Goal: Task Accomplishment & Management: Manage account settings

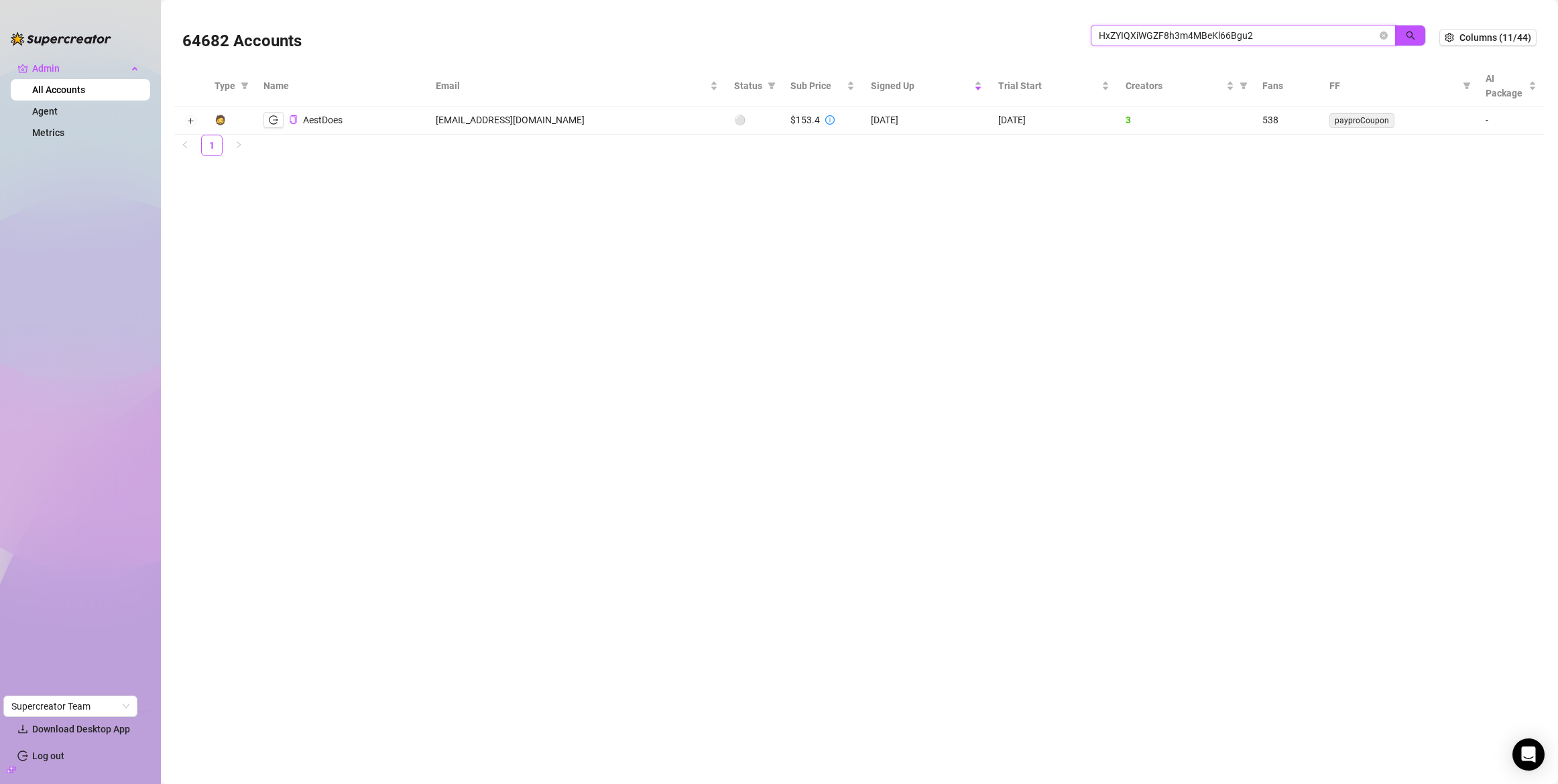
drag, startPoint x: 1295, startPoint y: 34, endPoint x: 1027, endPoint y: 30, distance: 268.0
click at [1027, 30] on div "64682 Accounts HxZYIQXiWGZF8h3m4MBeKl66Bgu2" at bounding box center [811, 37] width 1258 height 46
paste input "charmcollective.agency deal - Deals"
drag, startPoint x: 1247, startPoint y: 32, endPoint x: 1202, endPoint y: 41, distance: 45.9
click at [1202, 41] on input "charmcollective.agency deal - Deals" at bounding box center [1238, 36] width 278 height 15
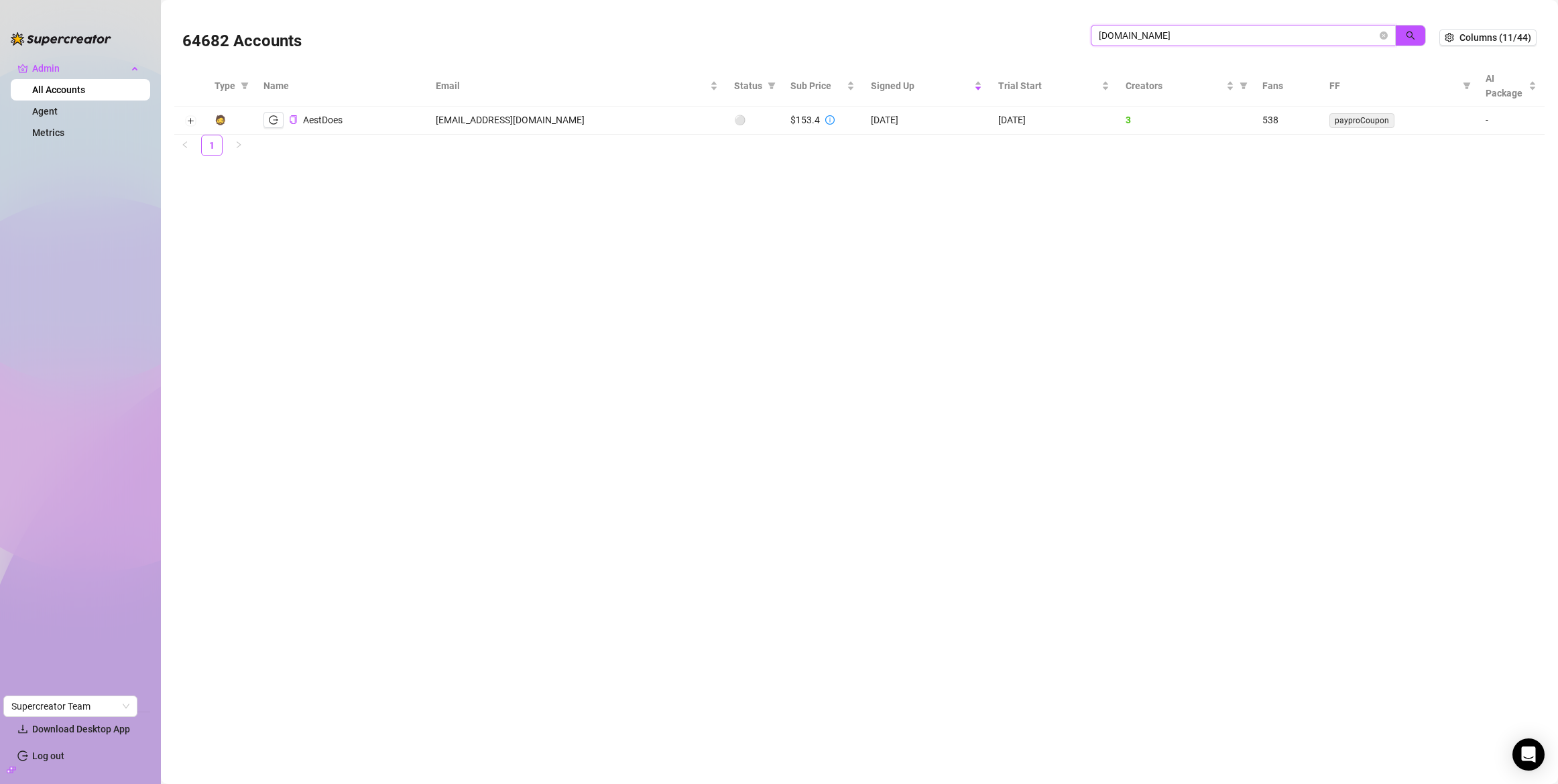
type input "charmcollective.agency"
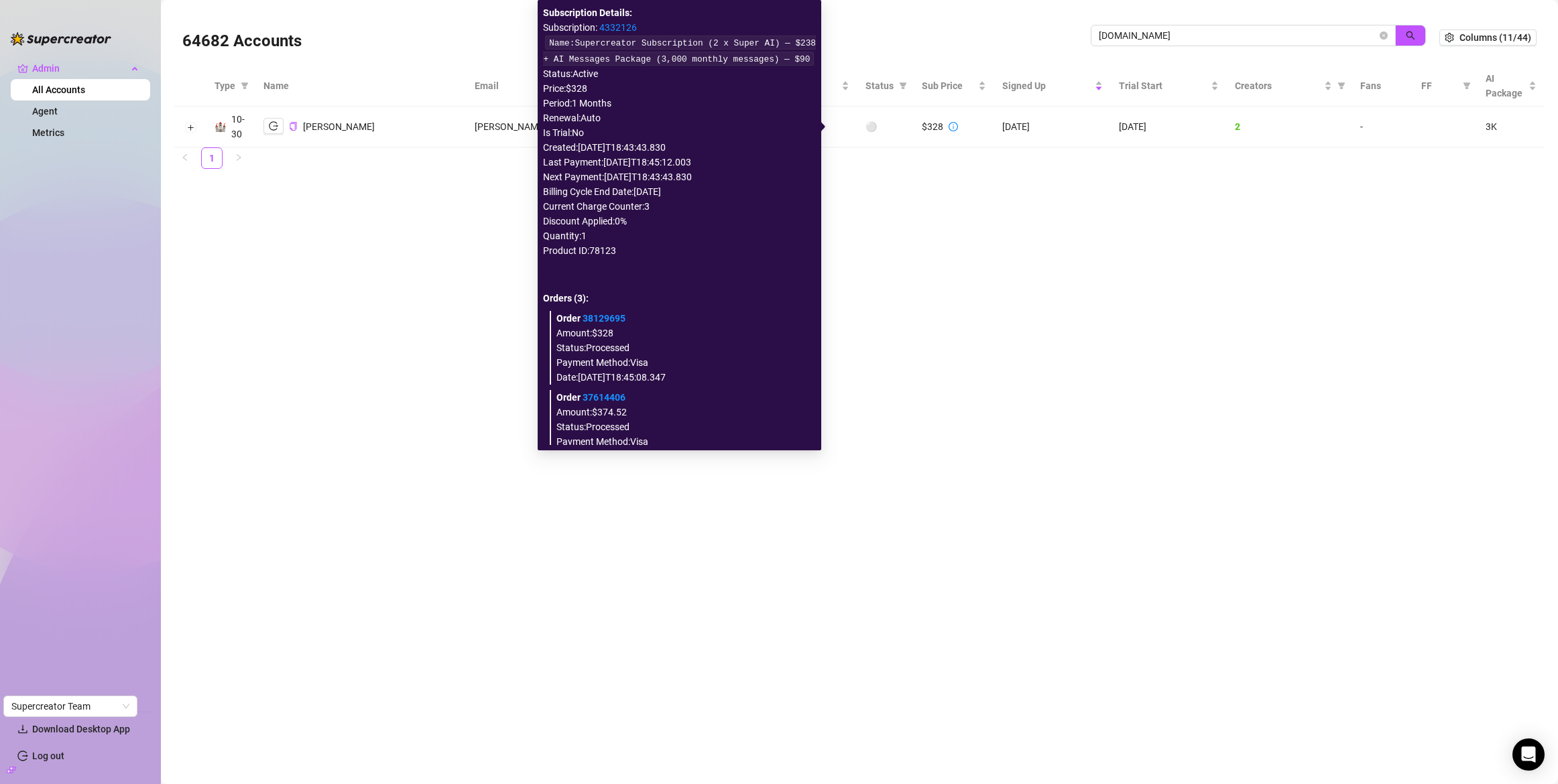
click at [949, 129] on icon "info-circle" at bounding box center [953, 126] width 9 height 9
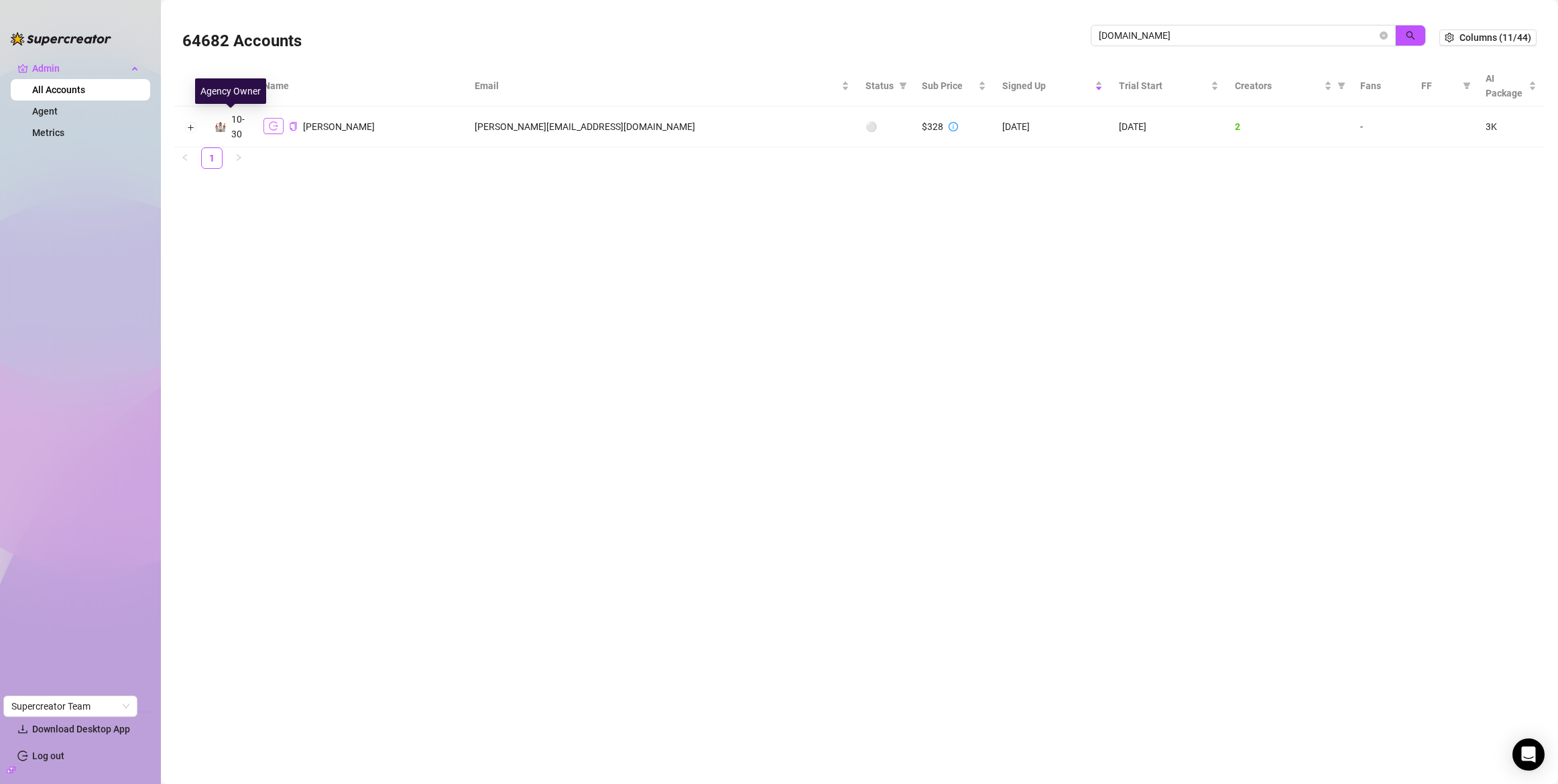
click at [266, 129] on button "button" at bounding box center [273, 125] width 20 height 16
drag, startPoint x: 1204, startPoint y: 38, endPoint x: 1067, endPoint y: -9, distance: 144.8
click at [1067, 0] on html "Admin All Accounts Agent Metrics Download Desktop App Log out Supercreator Team…" at bounding box center [779, 392] width 1558 height 784
click at [545, 44] on div "64682 Accounts" at bounding box center [637, 37] width 909 height 46
click at [85, 85] on link "All Accounts" at bounding box center [59, 90] width 53 height 11
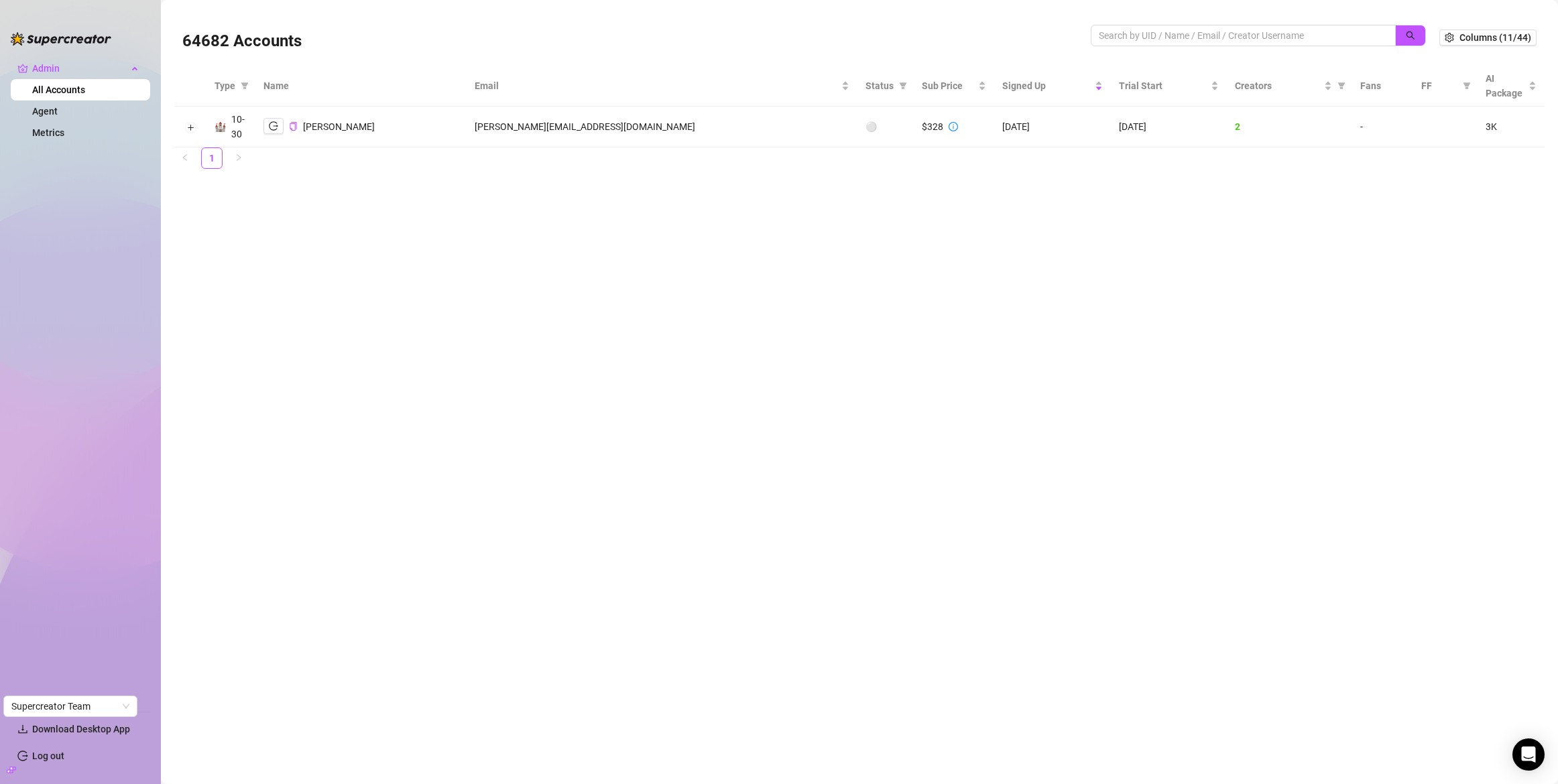
click at [85, 85] on link "All Accounts" at bounding box center [59, 90] width 53 height 11
click at [84, 78] on span "Admin" at bounding box center [80, 68] width 95 height 22
click at [60, 81] on ul "Admin All Accounts Agent Metrics" at bounding box center [81, 379] width 139 height 654
click at [61, 62] on span "Admin" at bounding box center [80, 68] width 95 height 22
click at [57, 106] on link "Agent" at bounding box center [45, 111] width 26 height 11
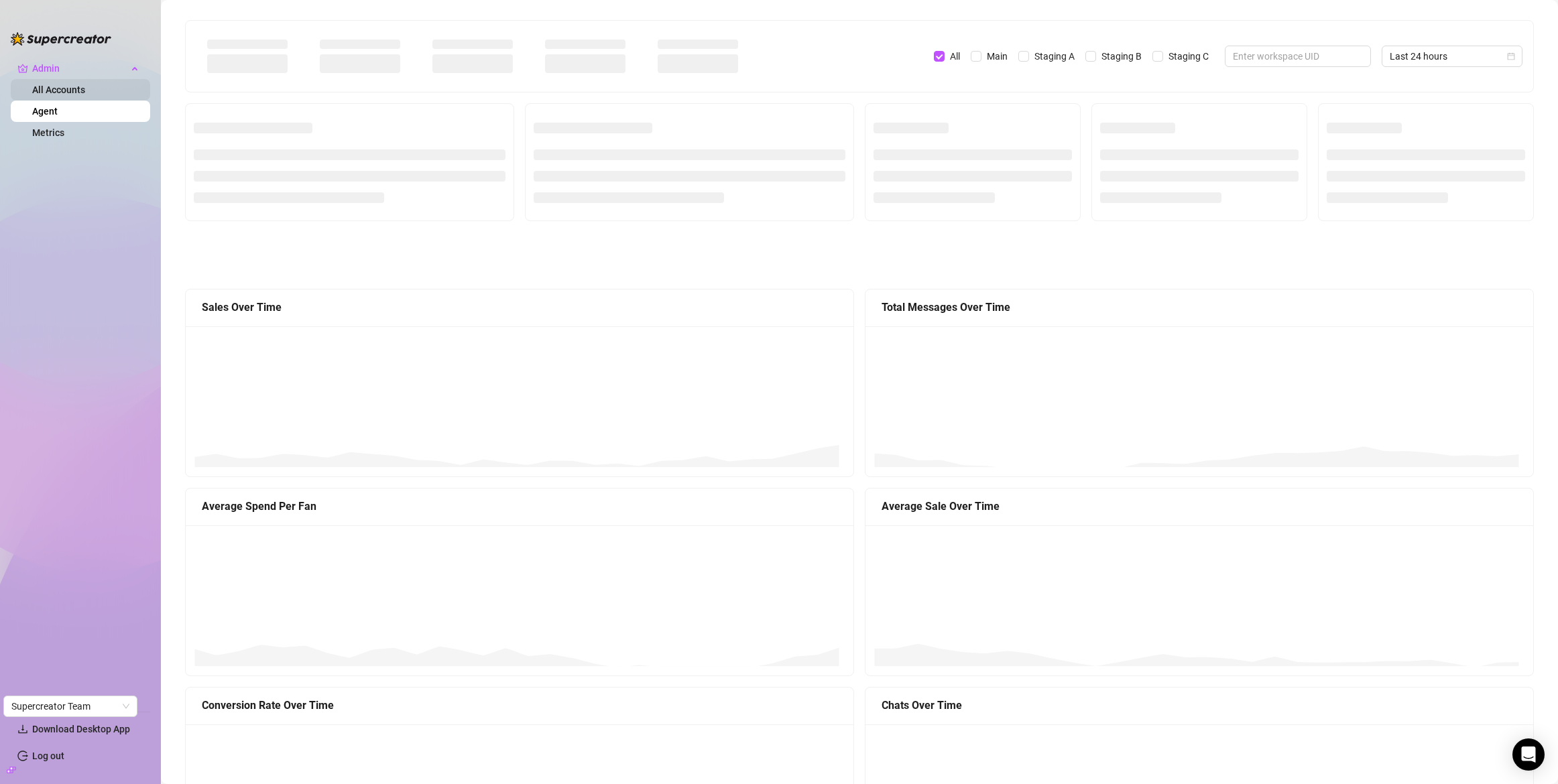
click at [68, 95] on link "All Accounts" at bounding box center [59, 90] width 53 height 11
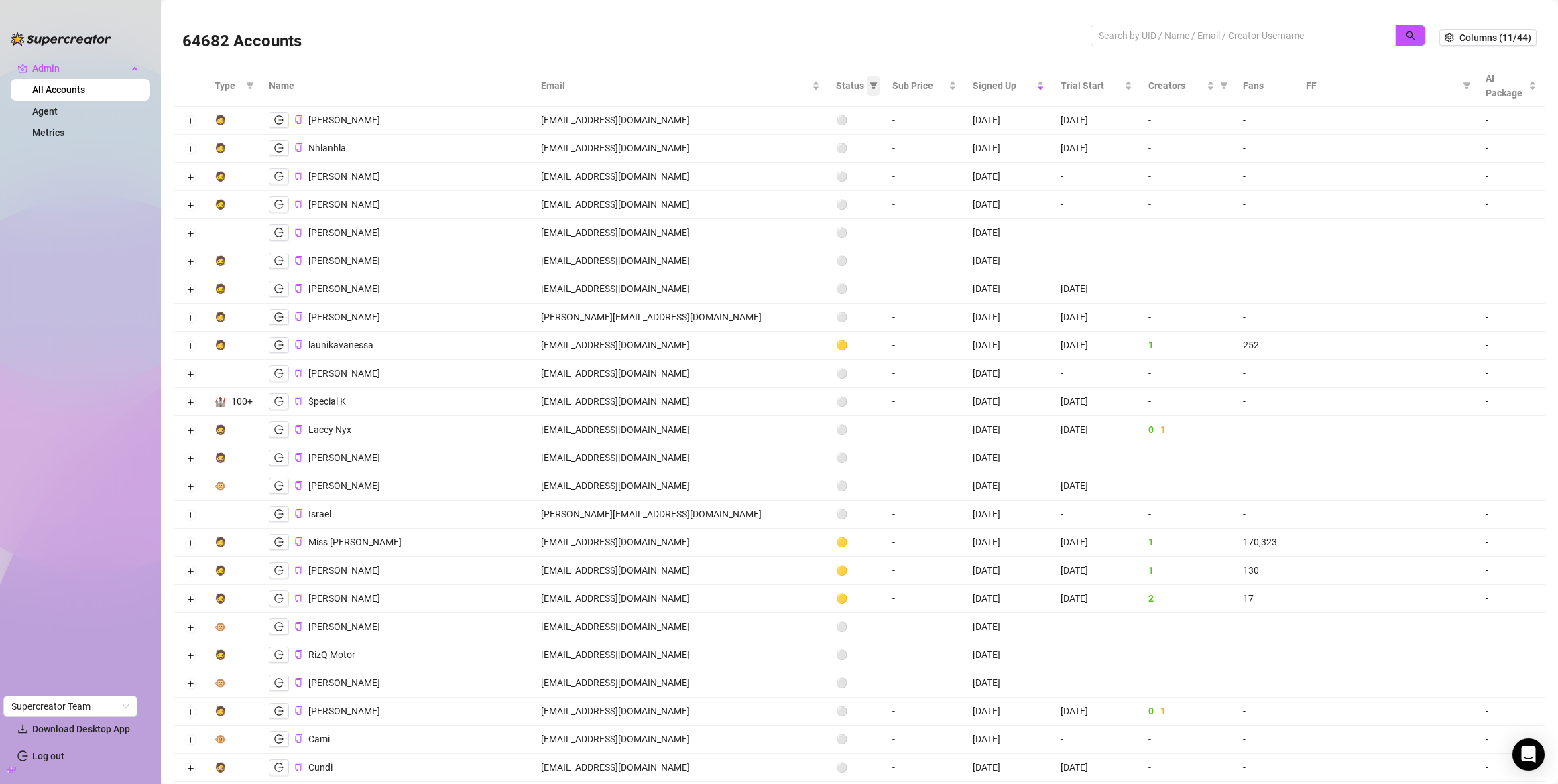
click at [867, 81] on span at bounding box center [873, 85] width 13 height 20
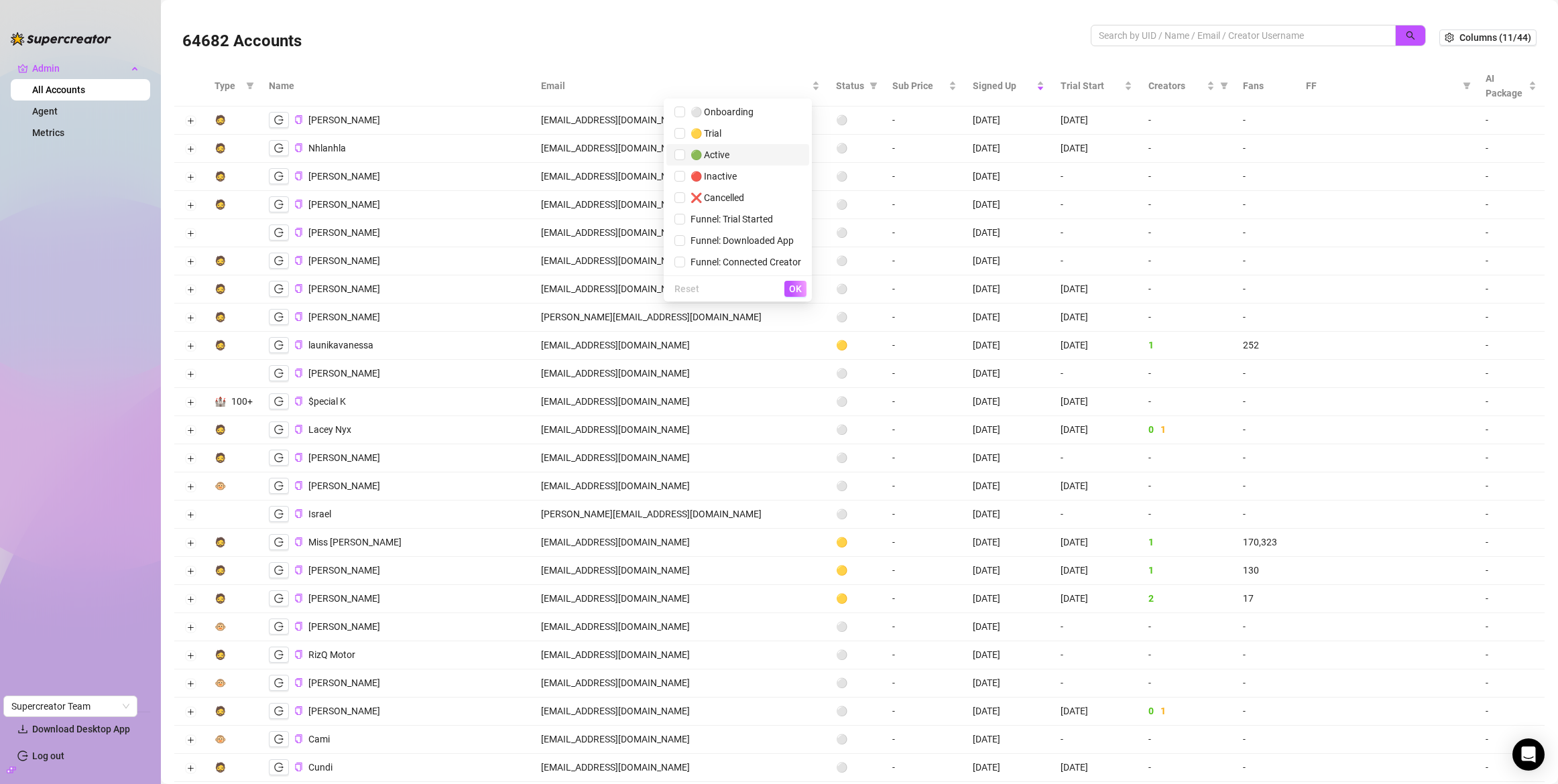
click at [768, 158] on span "🟢 Active" at bounding box center [738, 155] width 127 height 15
checkbox input "true"
click at [795, 286] on span "OK" at bounding box center [795, 289] width 12 height 11
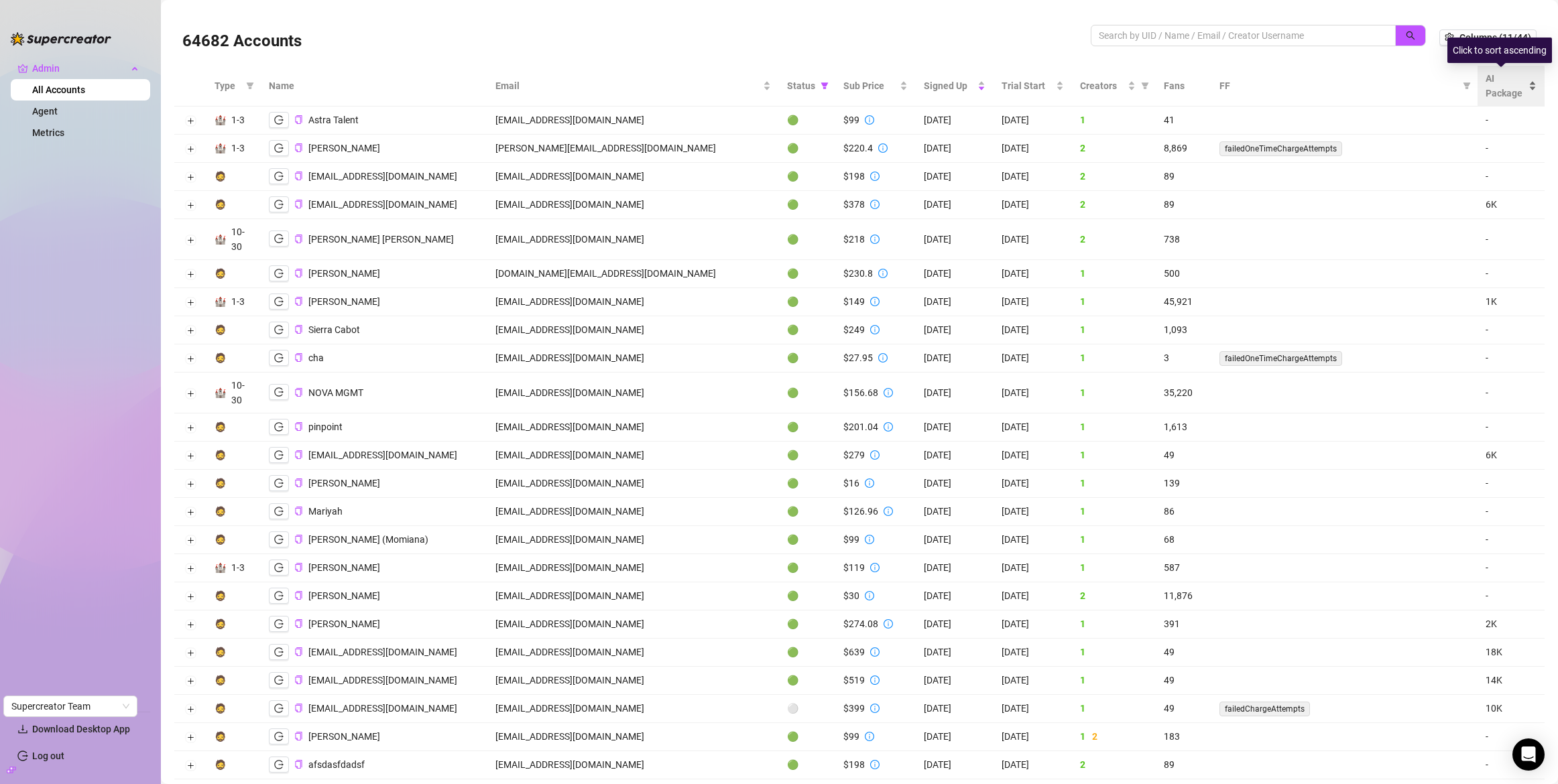
click at [1531, 86] on div "AI Package" at bounding box center [1511, 86] width 51 height 30
click at [1526, 84] on div "AI Package" at bounding box center [1511, 86] width 51 height 30
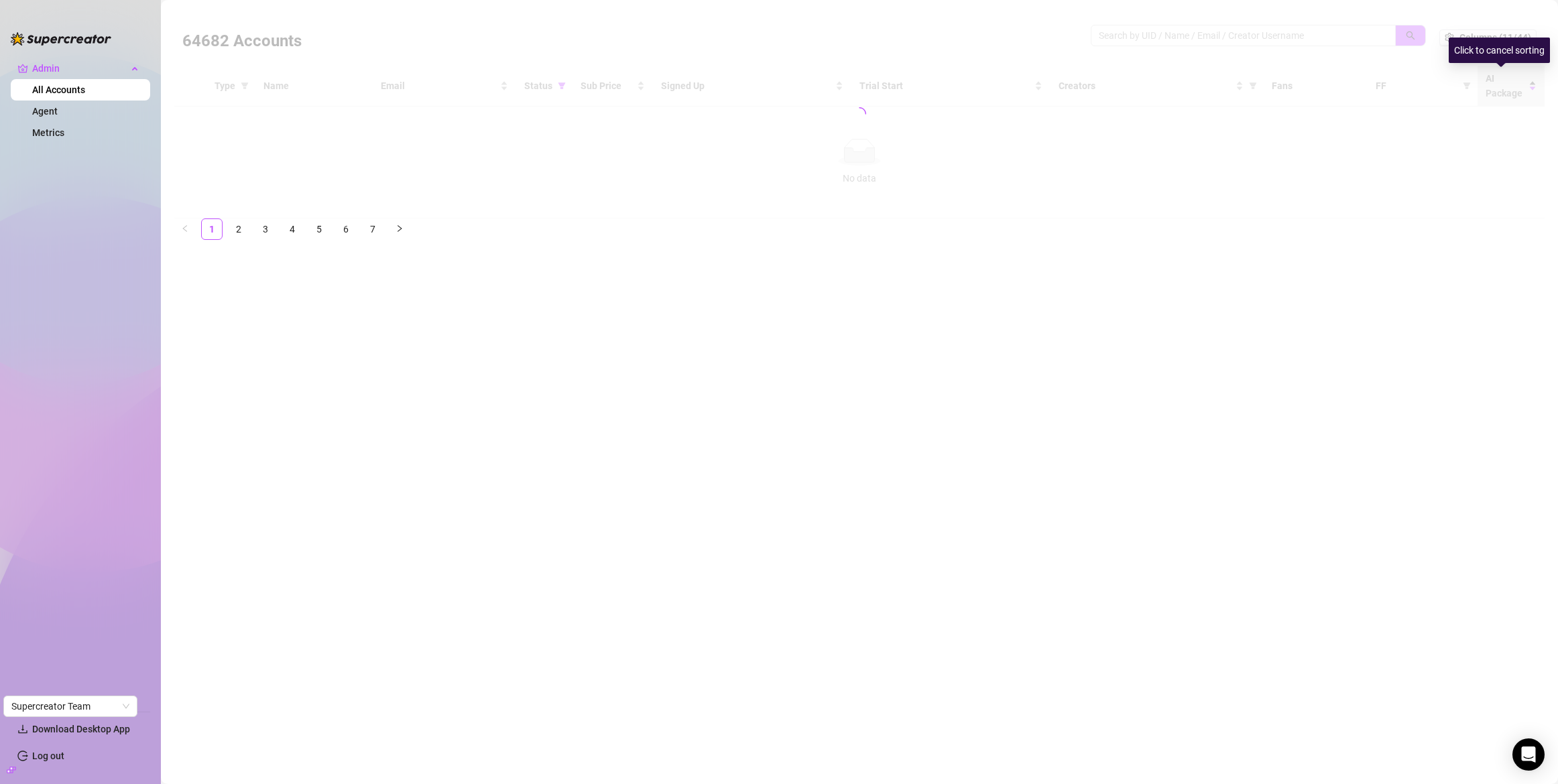
click at [1526, 84] on div at bounding box center [859, 114] width 1370 height 209
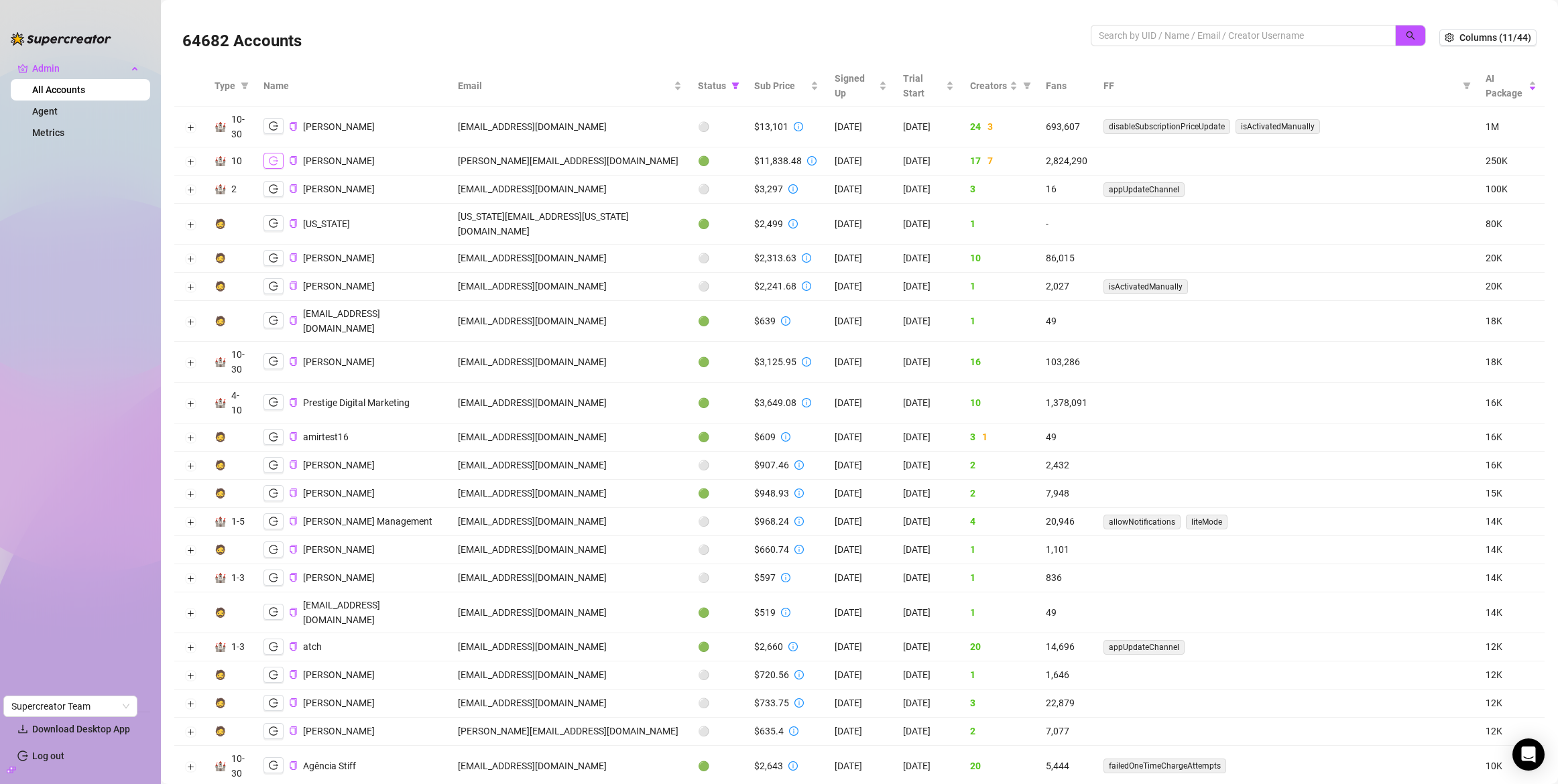
click at [276, 160] on icon "logout" at bounding box center [273, 160] width 9 height 9
click at [1102, 37] on input "search" at bounding box center [1238, 36] width 278 height 15
paste input "minardojac@gmail.com"
type input "minardojac@gmail.com"
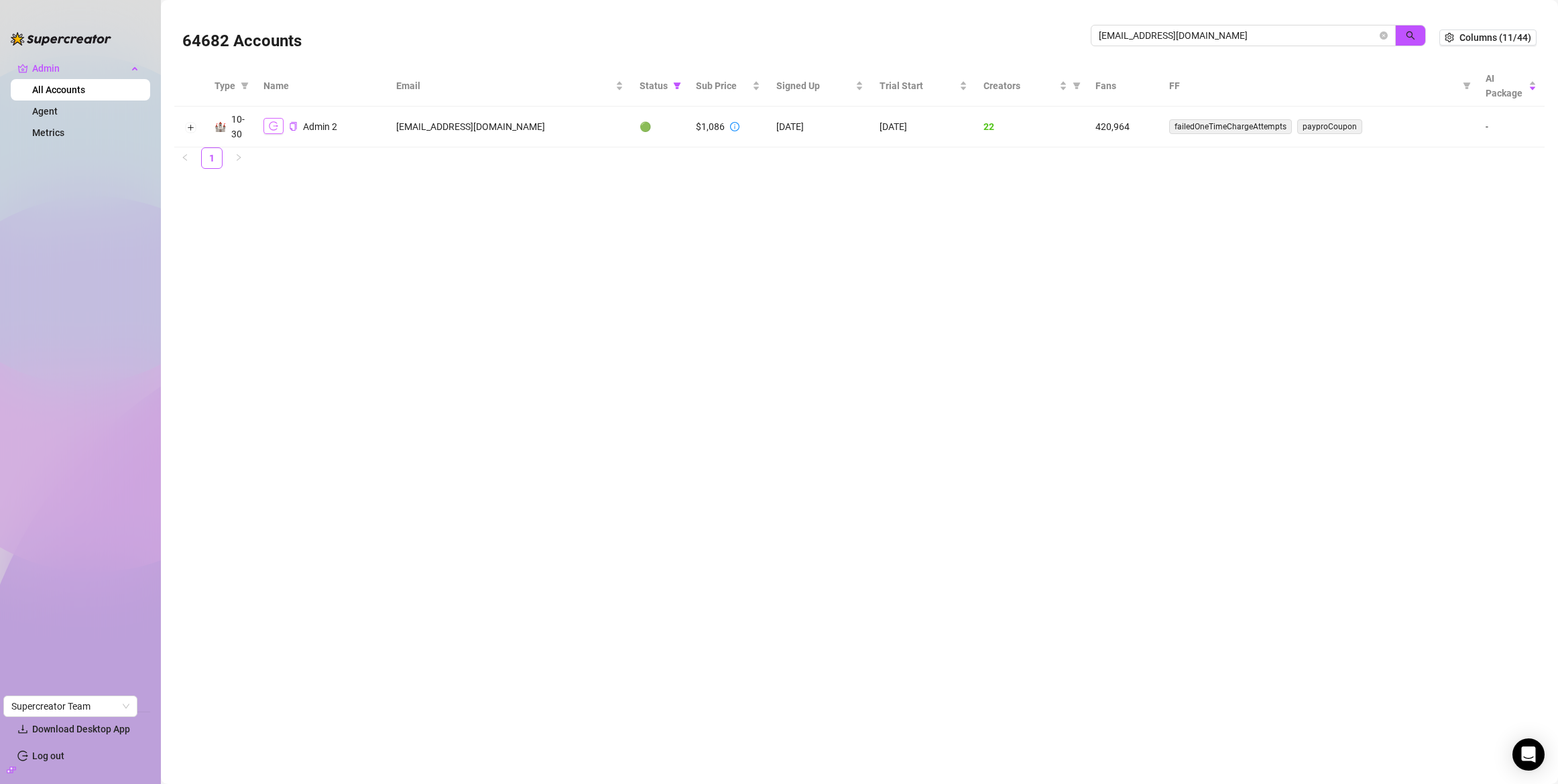
click at [266, 128] on button "button" at bounding box center [273, 125] width 20 height 16
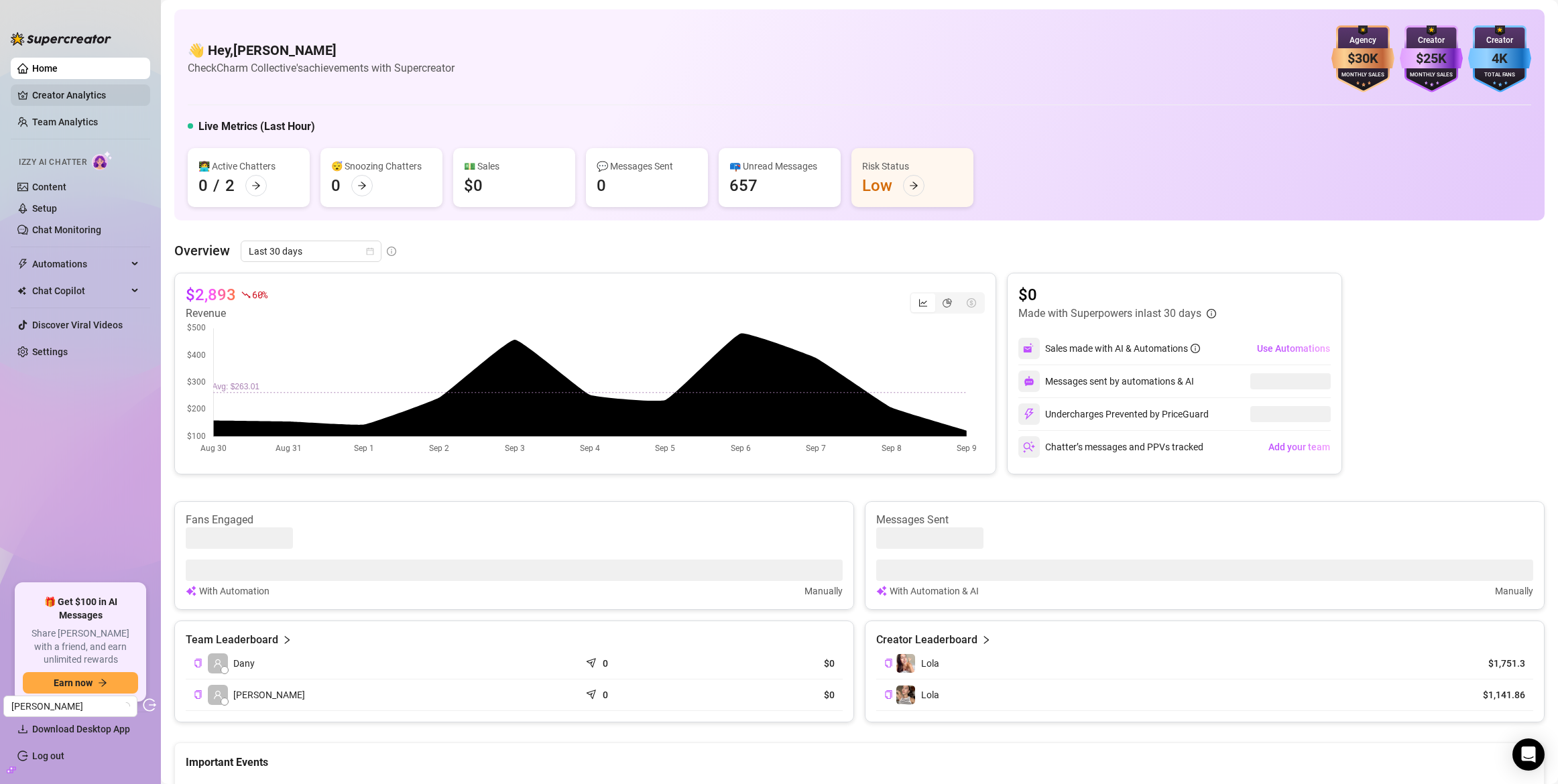
click at [40, 92] on link "Creator Analytics" at bounding box center [85, 95] width 107 height 22
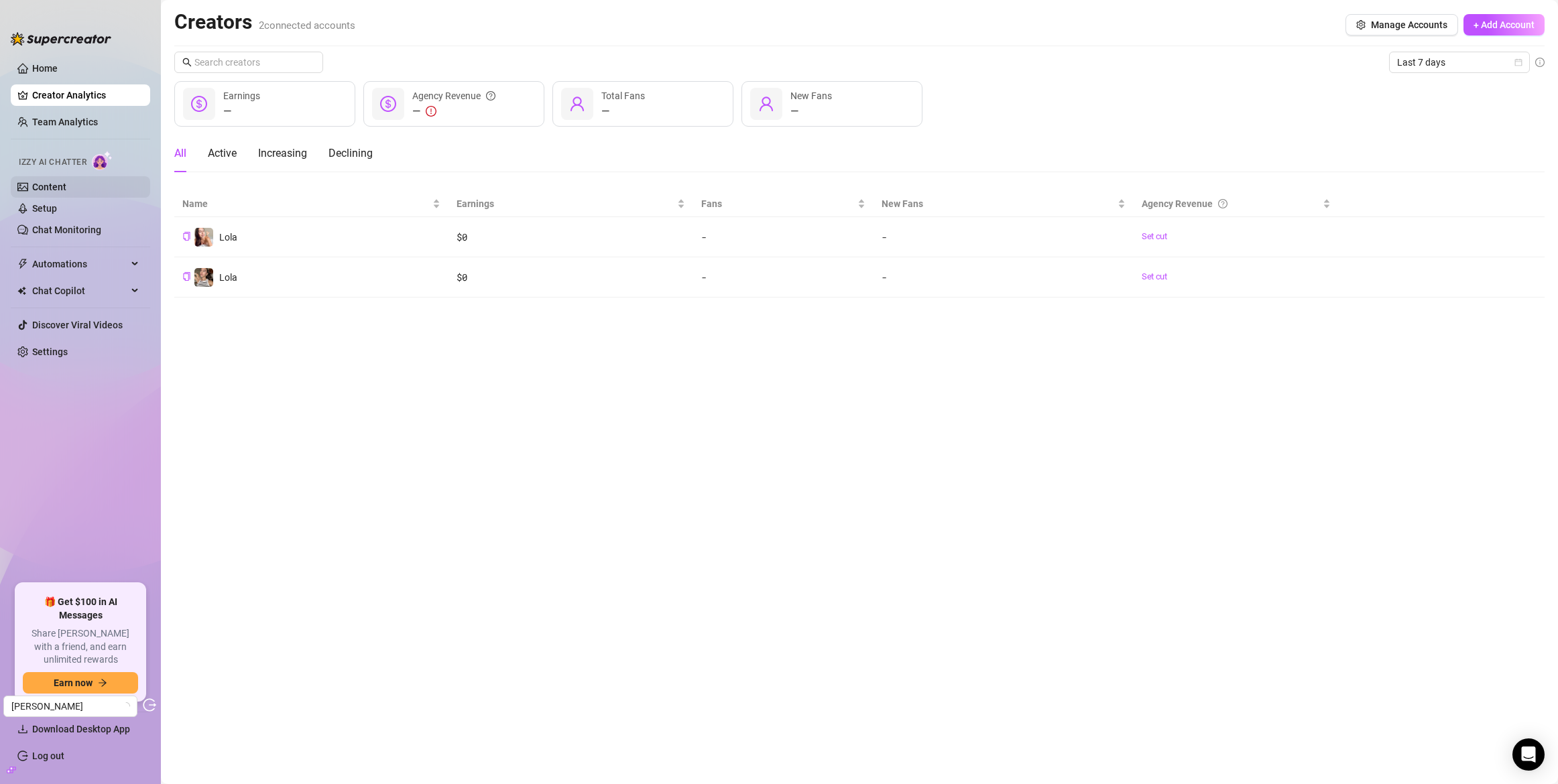
click at [66, 188] on link "Content" at bounding box center [49, 187] width 34 height 11
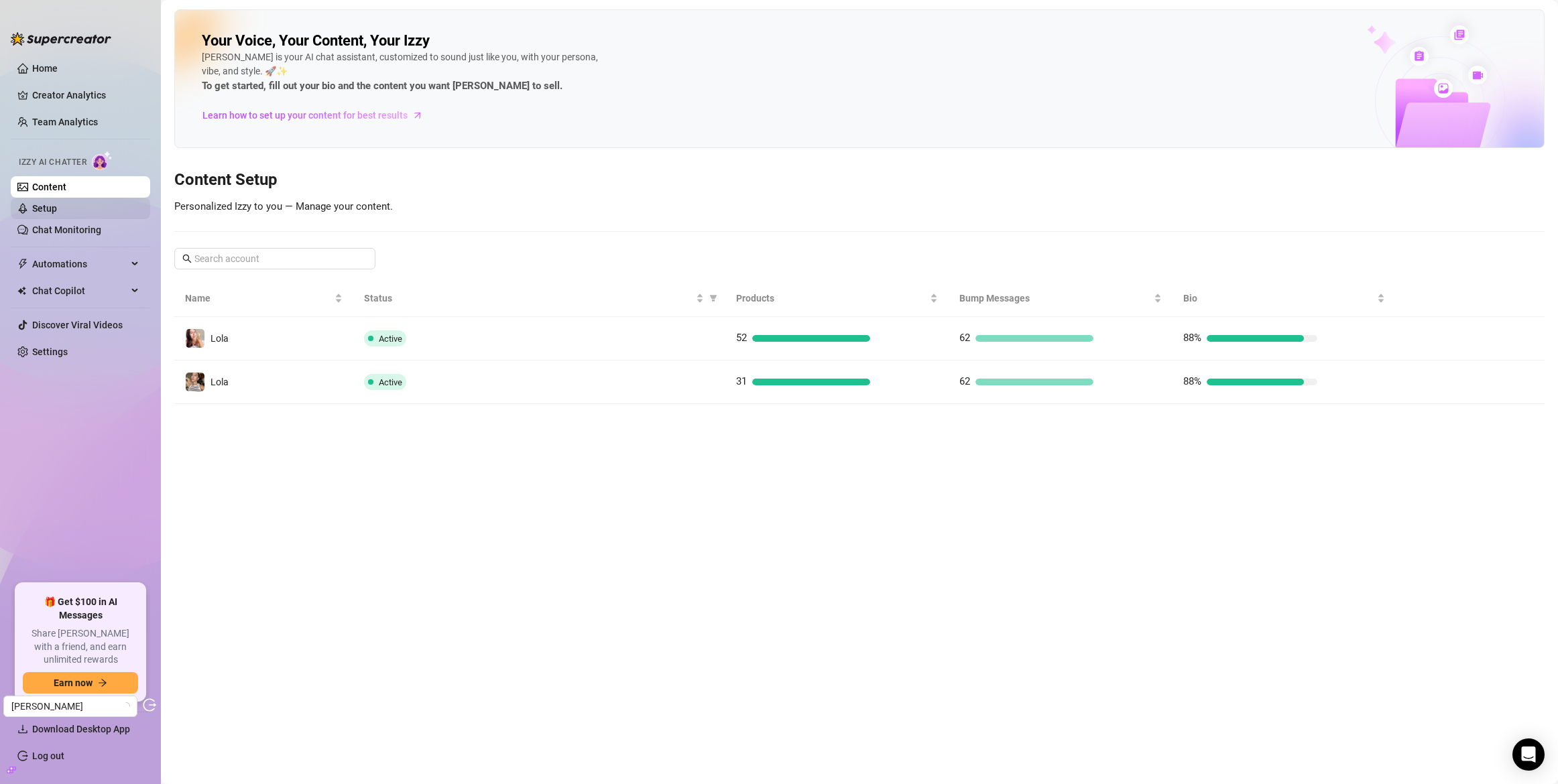
click at [43, 214] on link "Setup" at bounding box center [45, 208] width 25 height 11
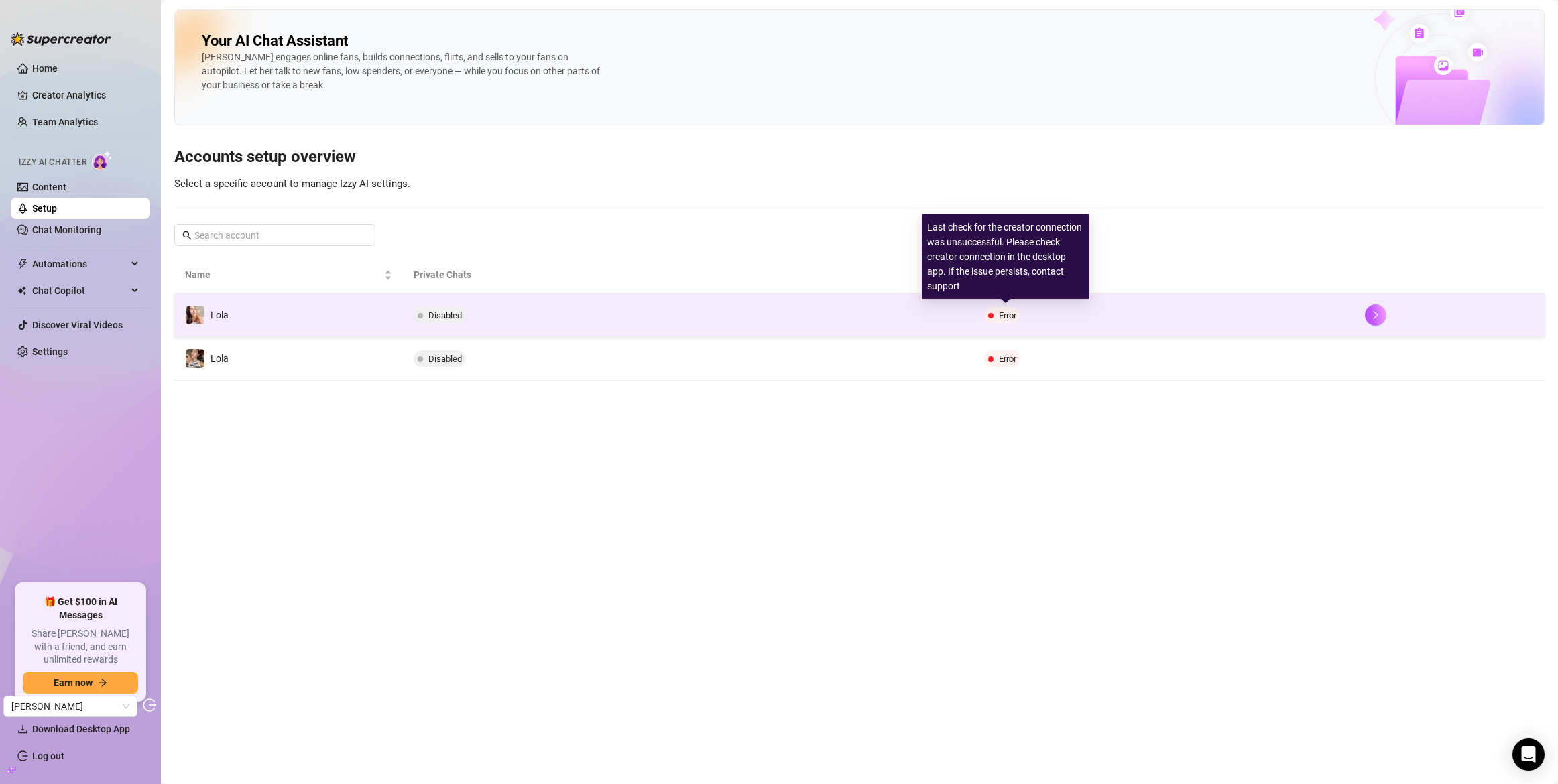
click at [1017, 313] on span "Error" at bounding box center [1008, 315] width 17 height 10
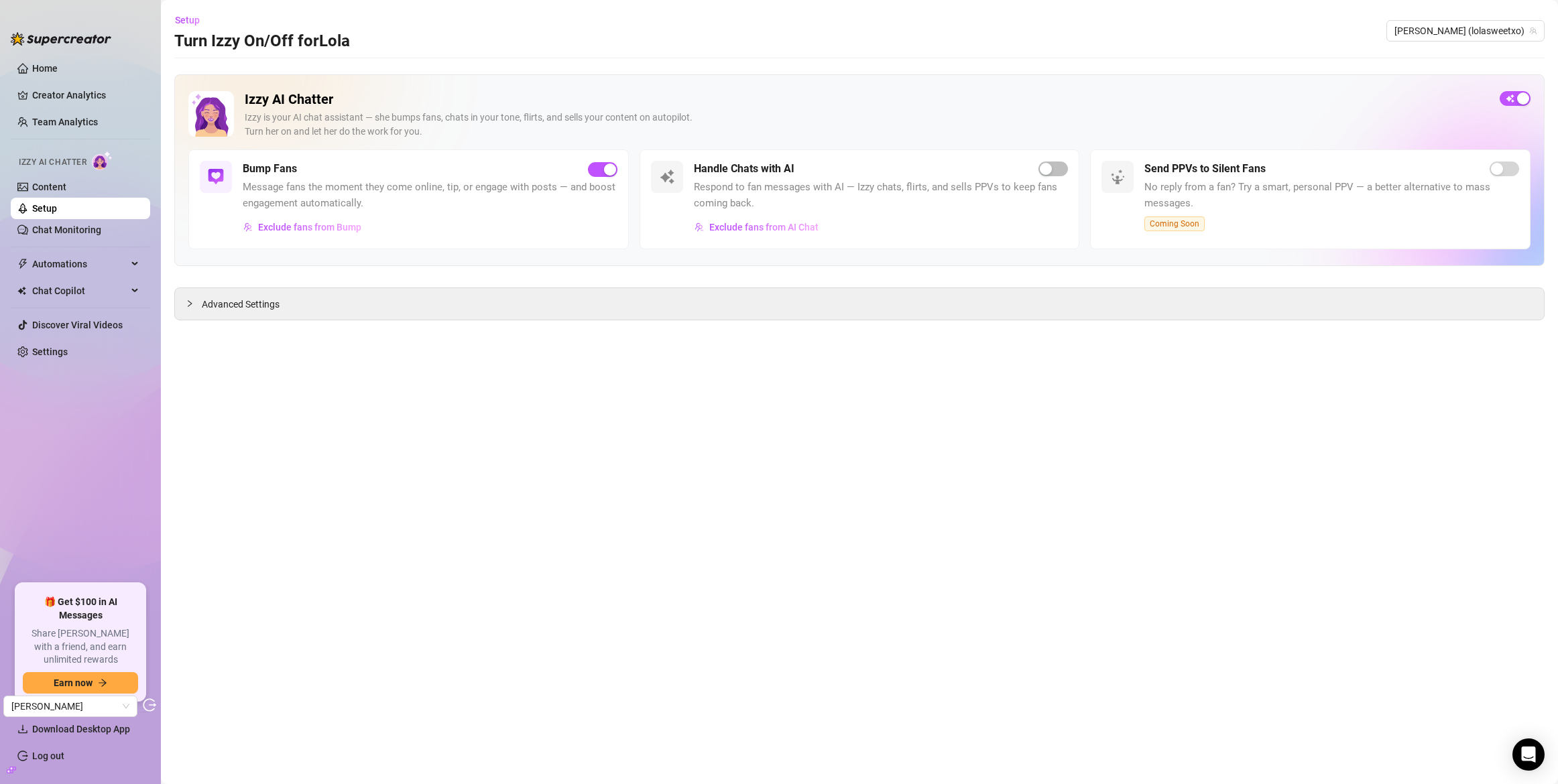
click at [57, 212] on link "Setup" at bounding box center [45, 208] width 25 height 11
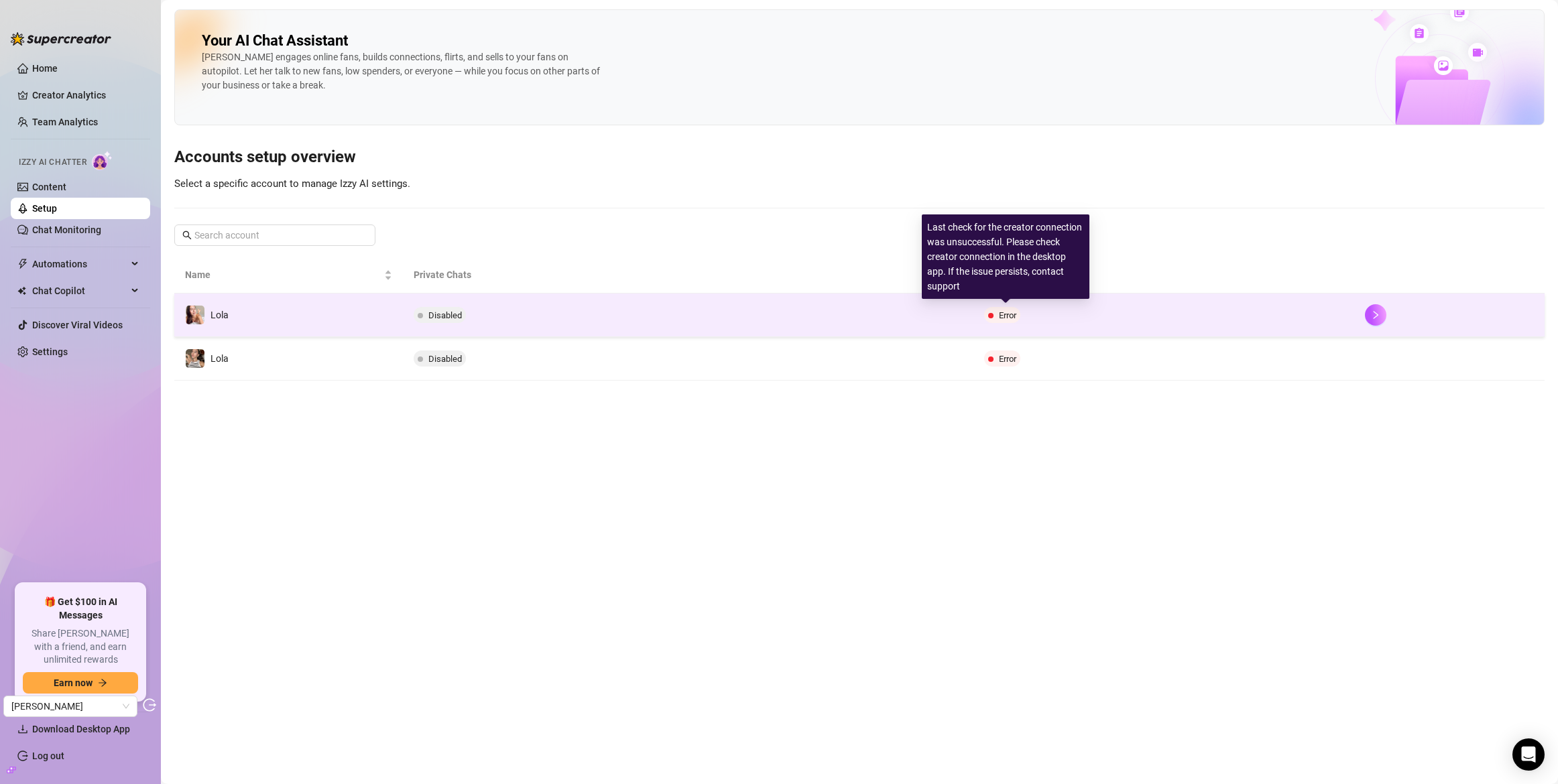
click at [996, 318] on span "Error" at bounding box center [1003, 314] width 37 height 16
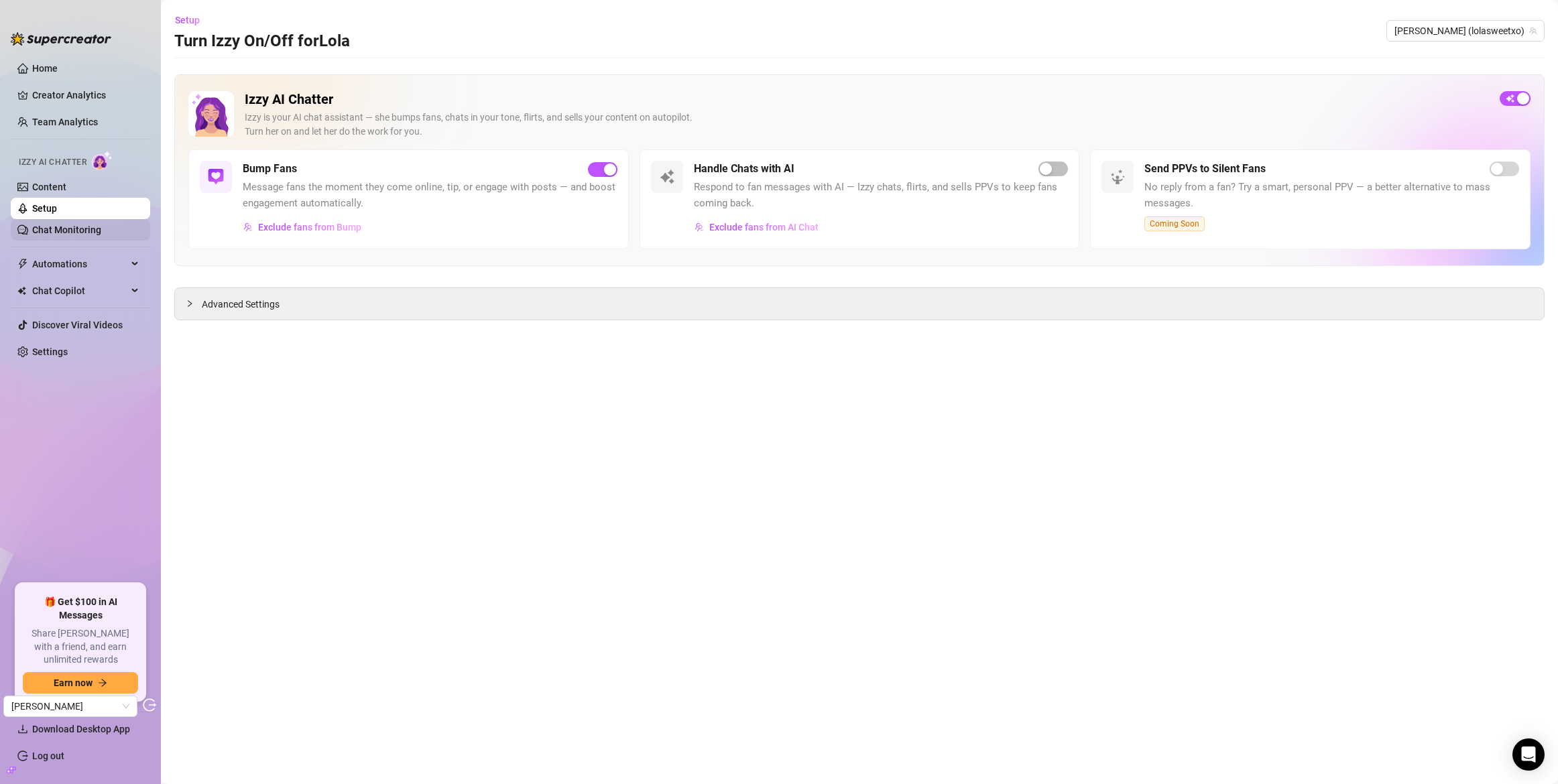
click at [48, 233] on link "Chat Monitoring" at bounding box center [66, 230] width 69 height 11
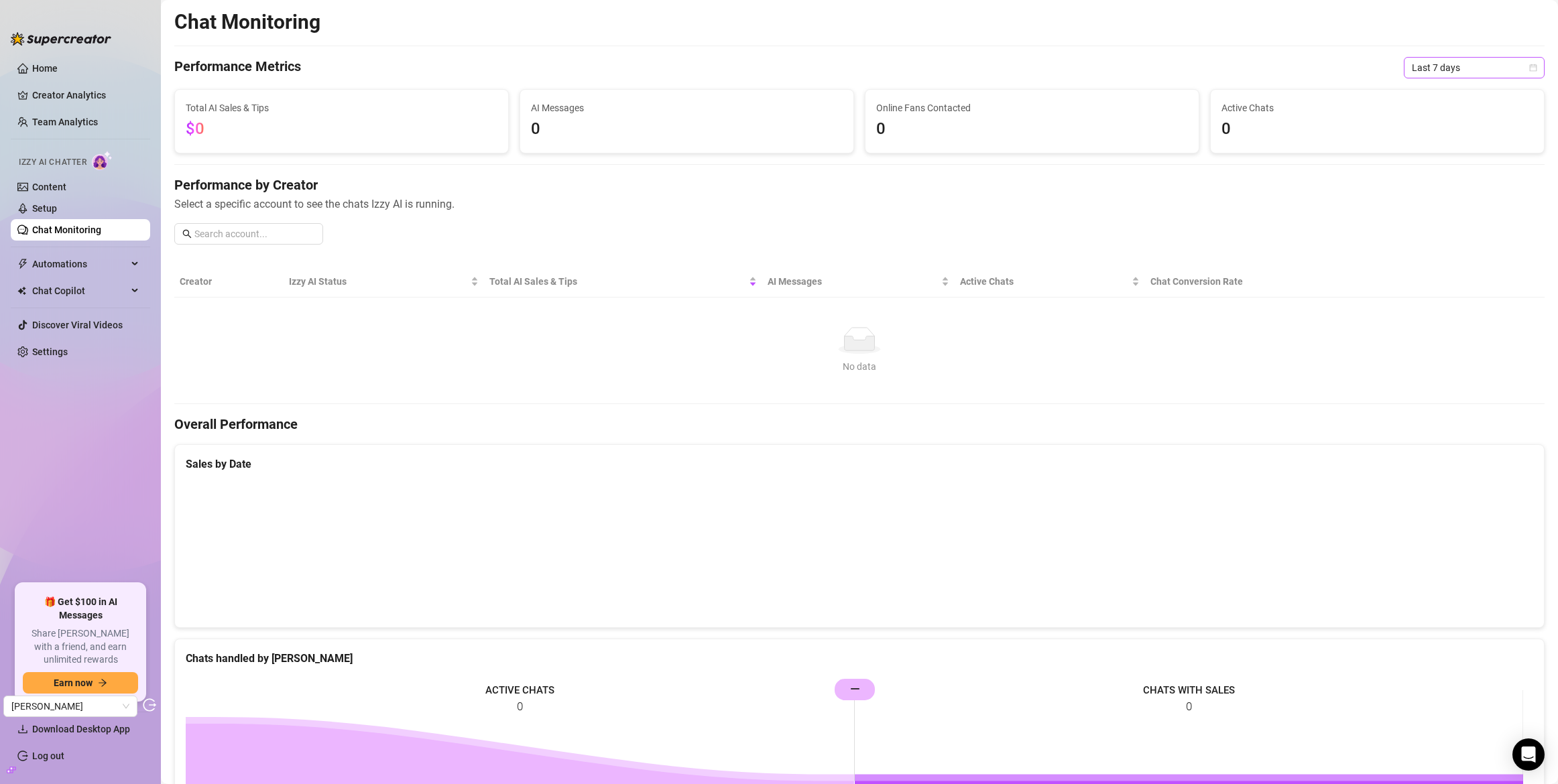
click at [1526, 78] on div "Last 7 days" at bounding box center [1474, 68] width 141 height 22
click at [1416, 134] on div "Last 30 days" at bounding box center [1464, 138] width 120 height 15
click at [64, 339] on ul "Home Creator Analytics Team Analytics Izzy AI Chatter Content Setup Chat Monito…" at bounding box center [81, 315] width 139 height 526
click at [61, 347] on link "Settings" at bounding box center [50, 352] width 36 height 11
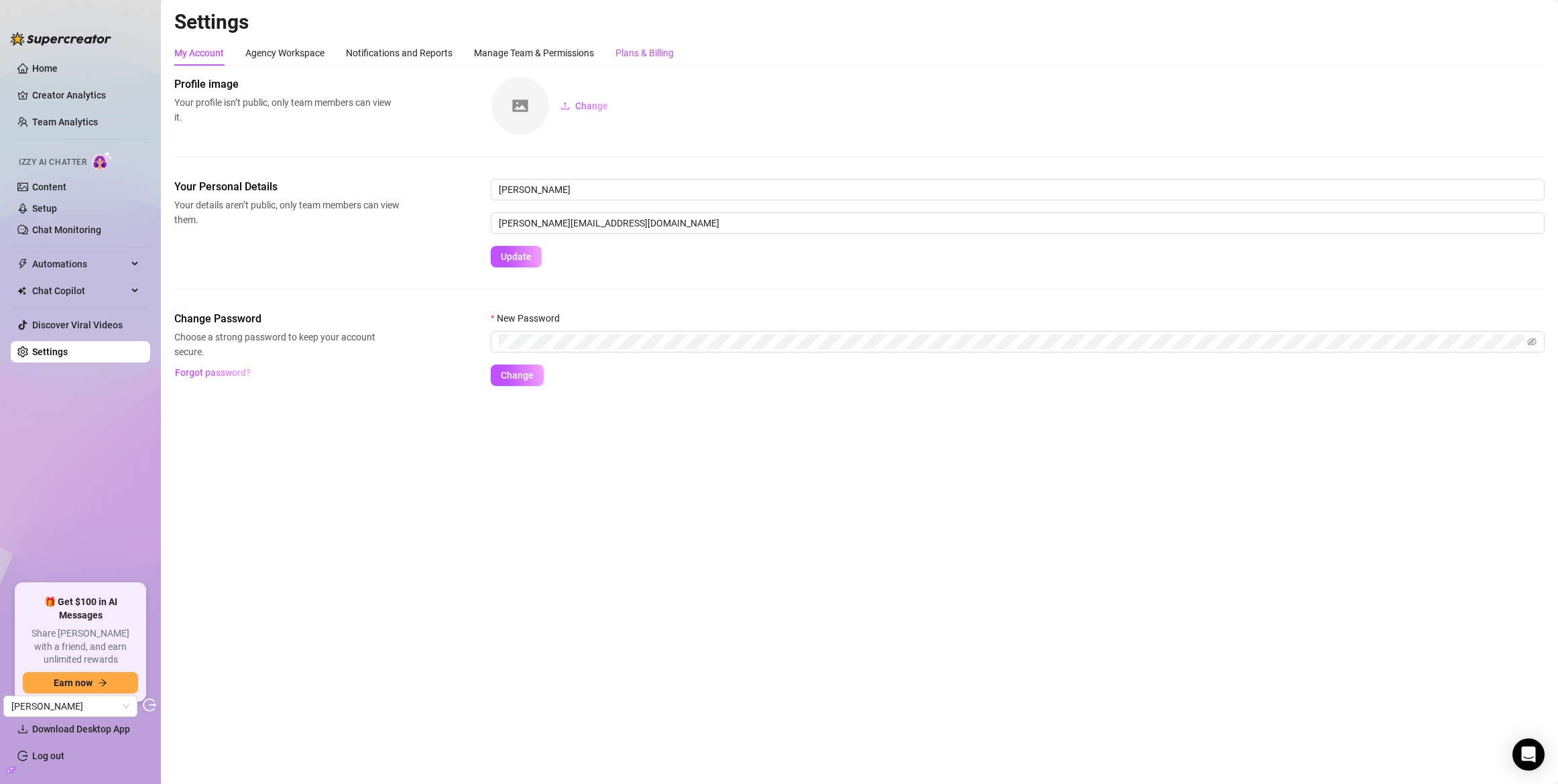
click at [637, 54] on div "Plans & Billing" at bounding box center [645, 53] width 58 height 15
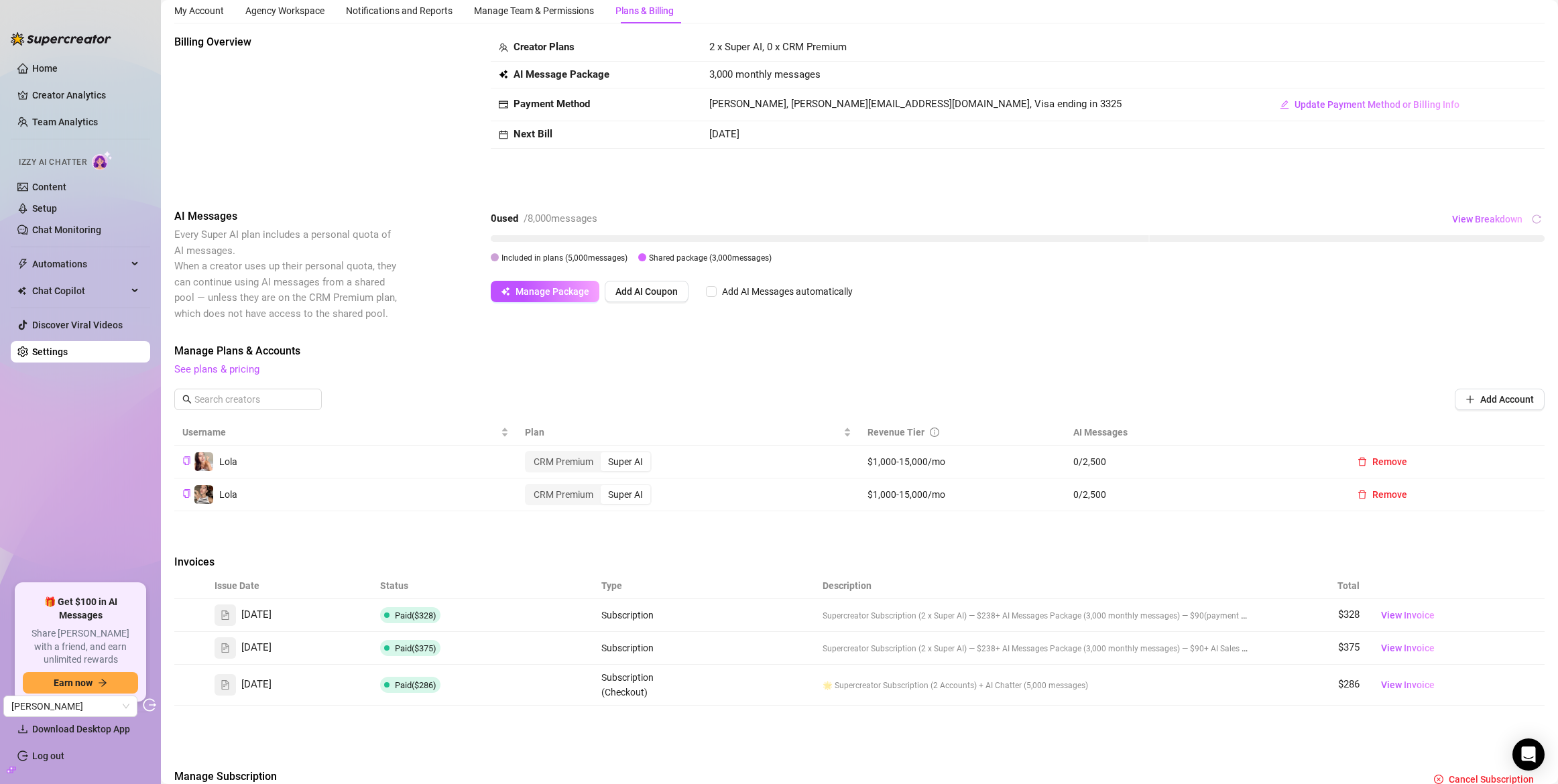
scroll to position [46, 0]
click at [189, 367] on link "See plans & pricing" at bounding box center [217, 365] width 85 height 12
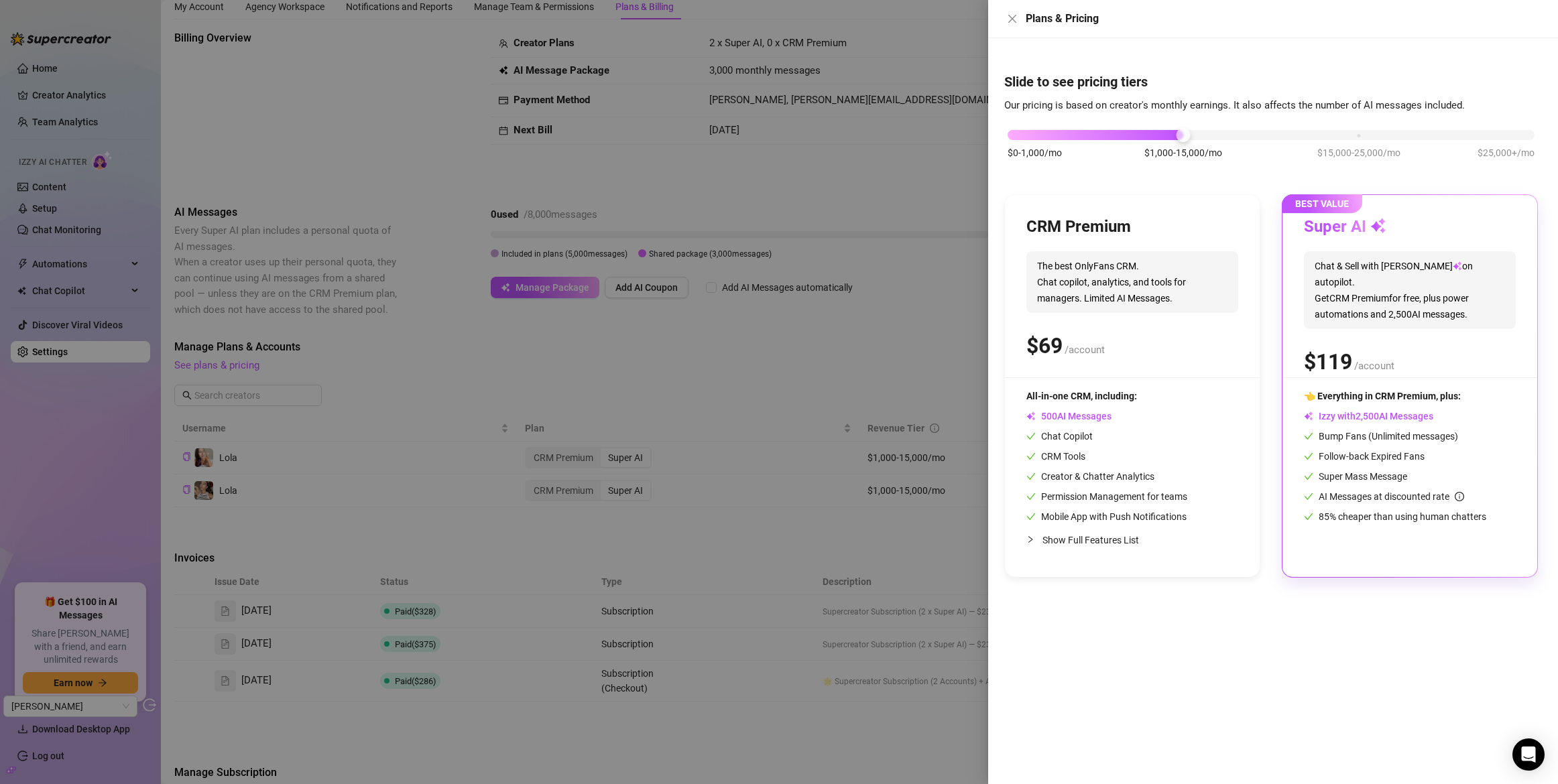
click at [912, 314] on div at bounding box center [779, 392] width 1558 height 784
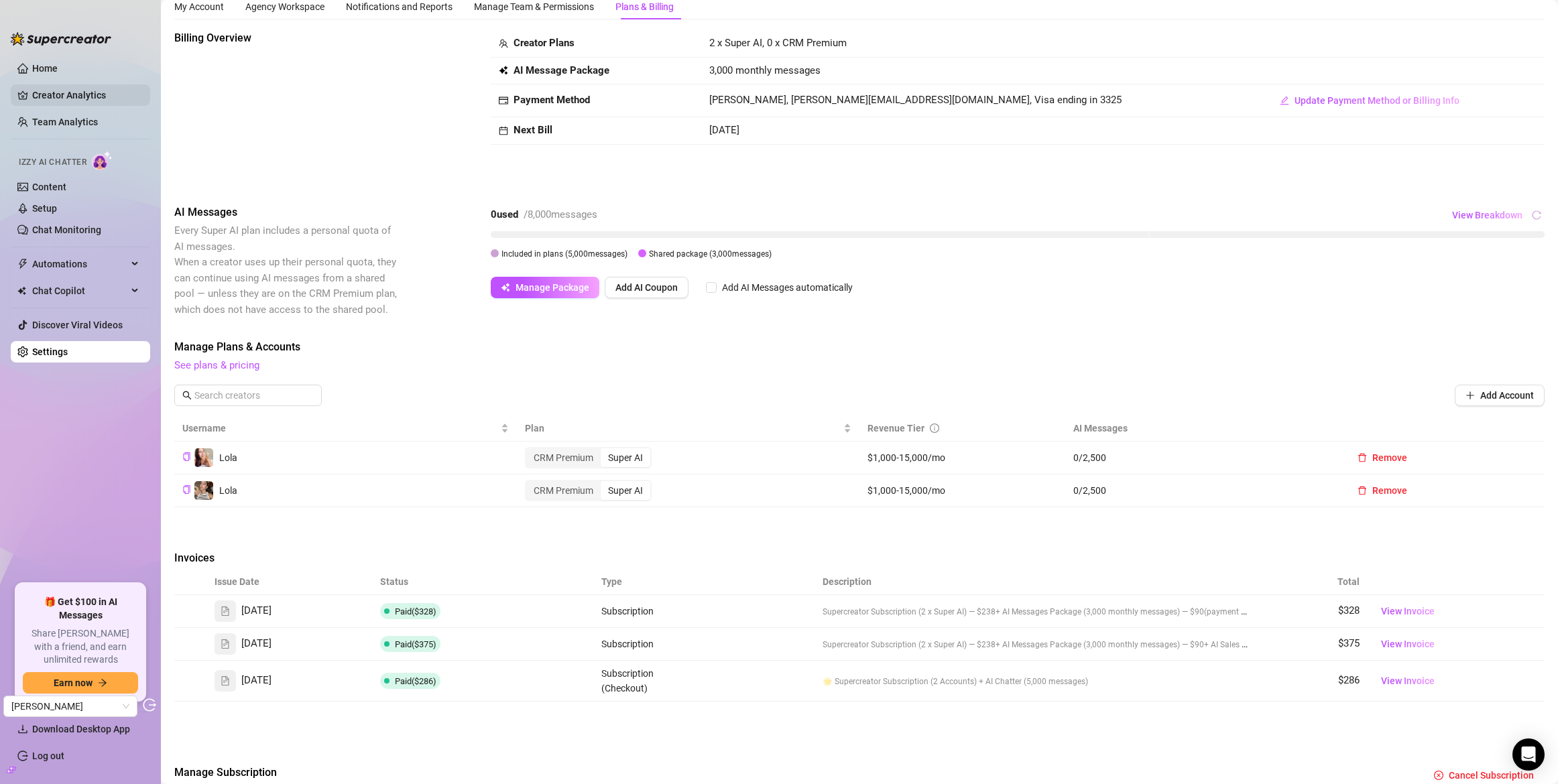
click at [120, 96] on link "Creator Analytics" at bounding box center [85, 95] width 107 height 22
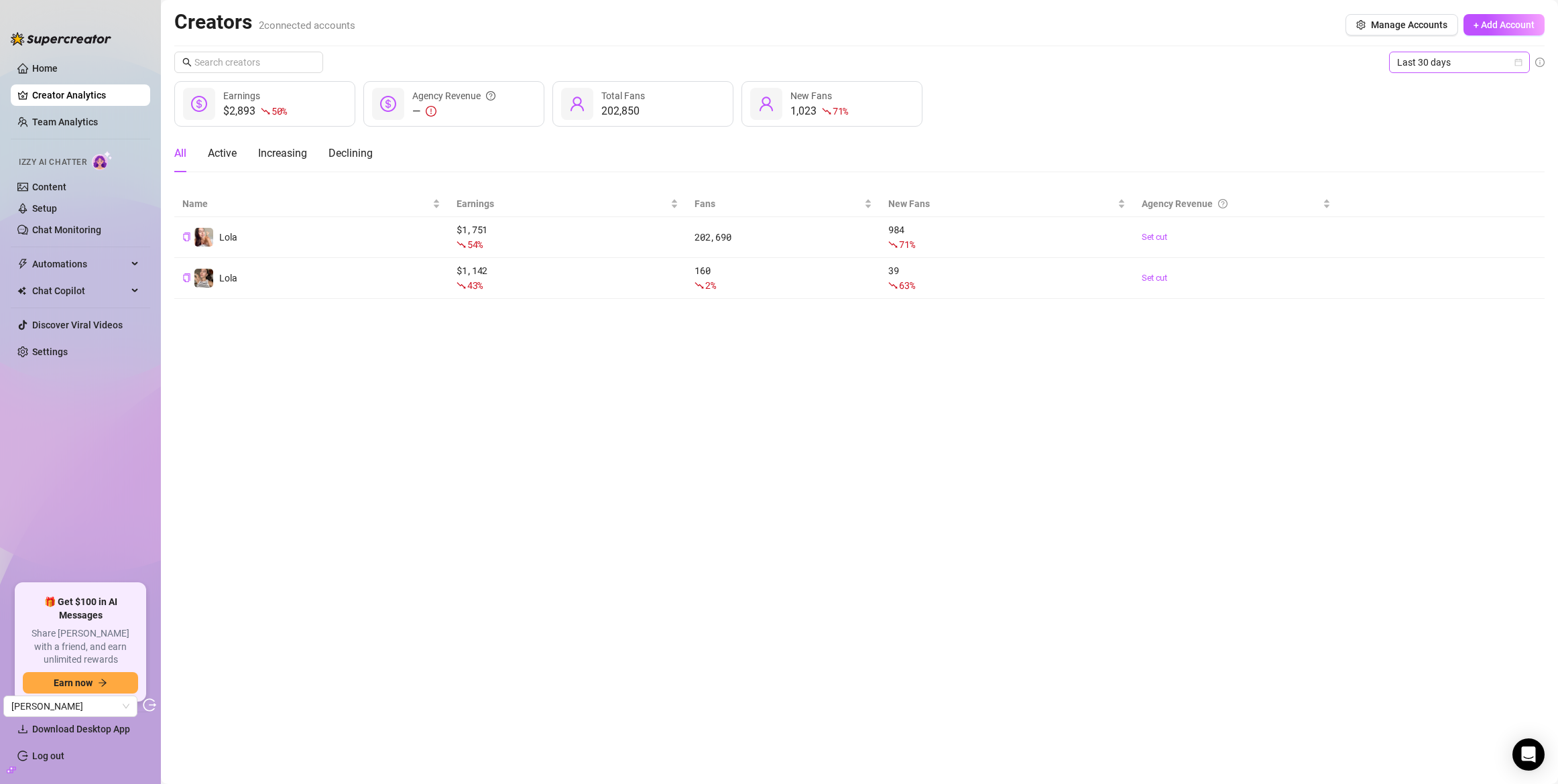
click at [1446, 66] on span "Last 30 days" at bounding box center [1459, 62] width 125 height 20
click at [1423, 114] on div "Last 7 days" at bounding box center [1460, 110] width 120 height 15
click at [65, 124] on link "Team Analytics" at bounding box center [65, 122] width 66 height 11
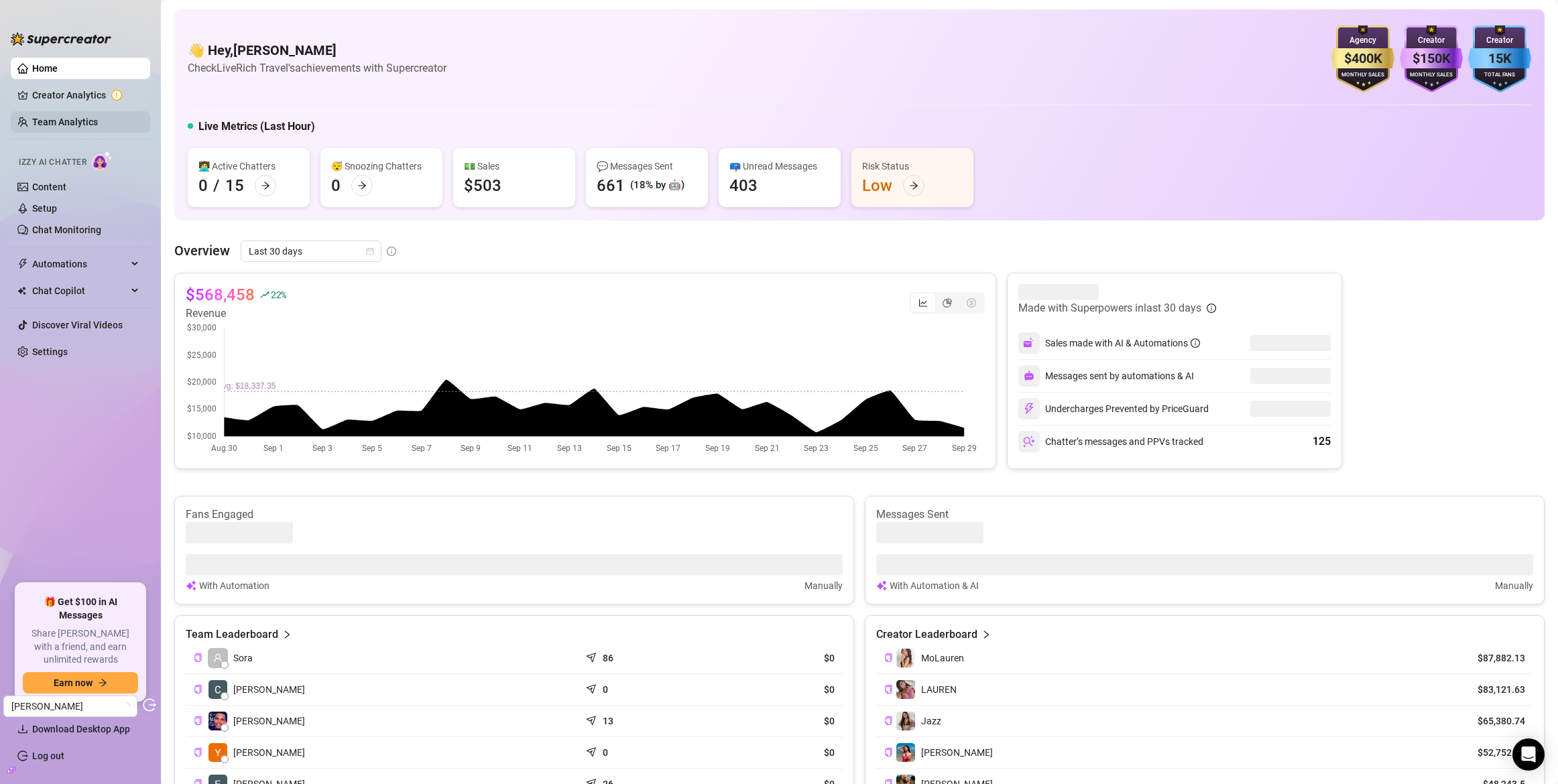
click at [40, 127] on link "Team Analytics" at bounding box center [65, 122] width 66 height 11
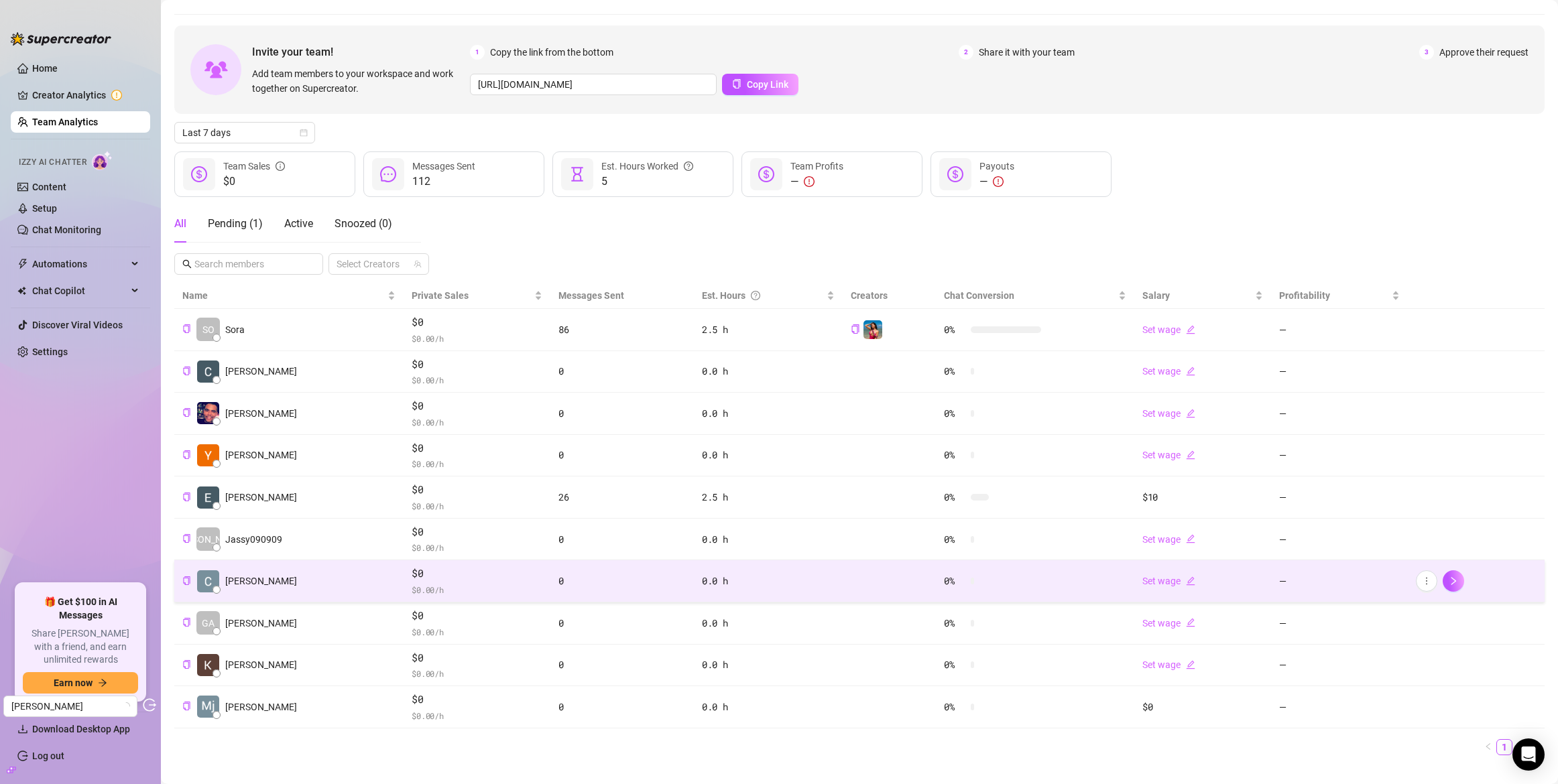
scroll to position [59, 0]
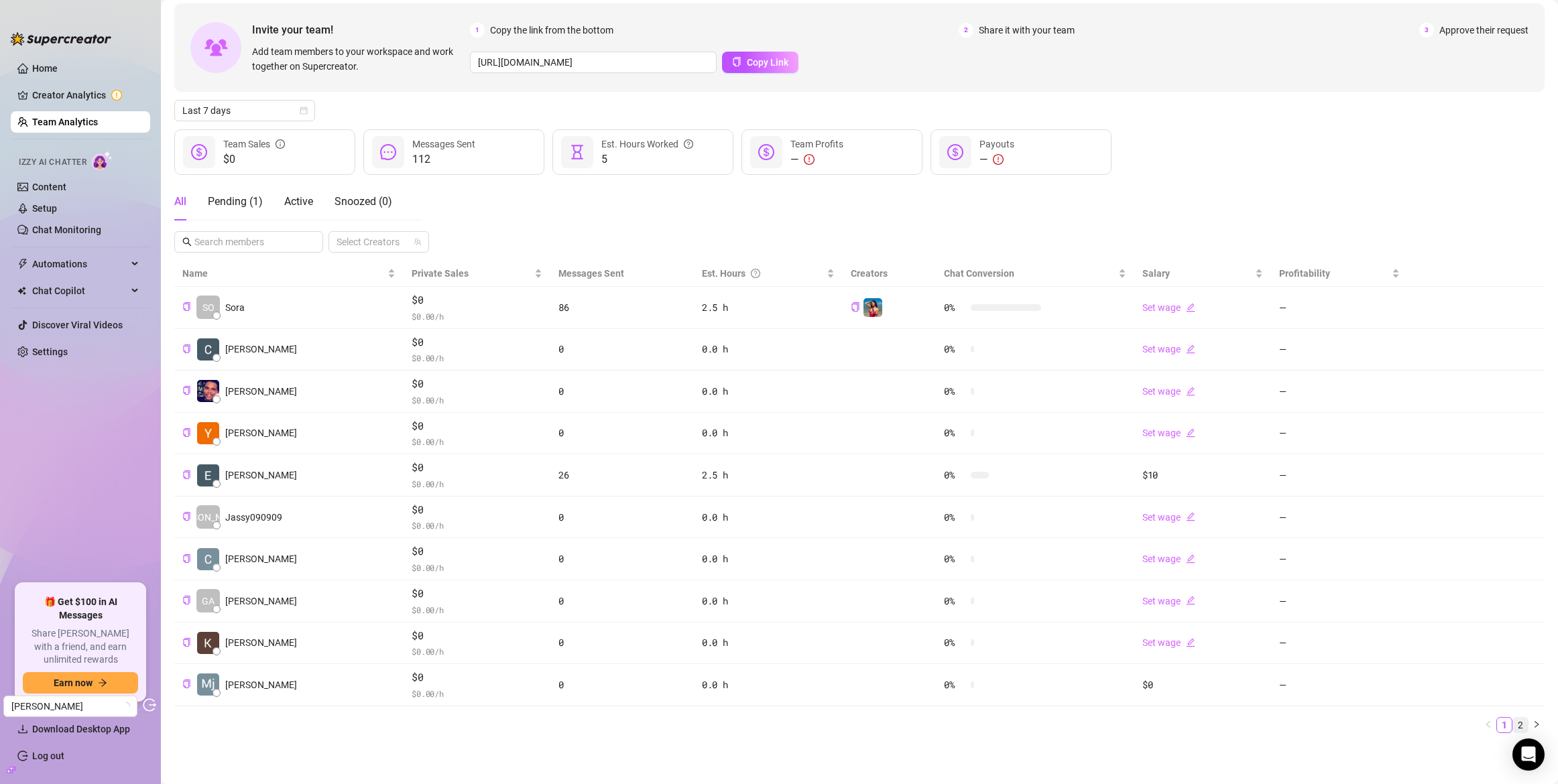
click at [1514, 726] on link "2" at bounding box center [1521, 725] width 15 height 15
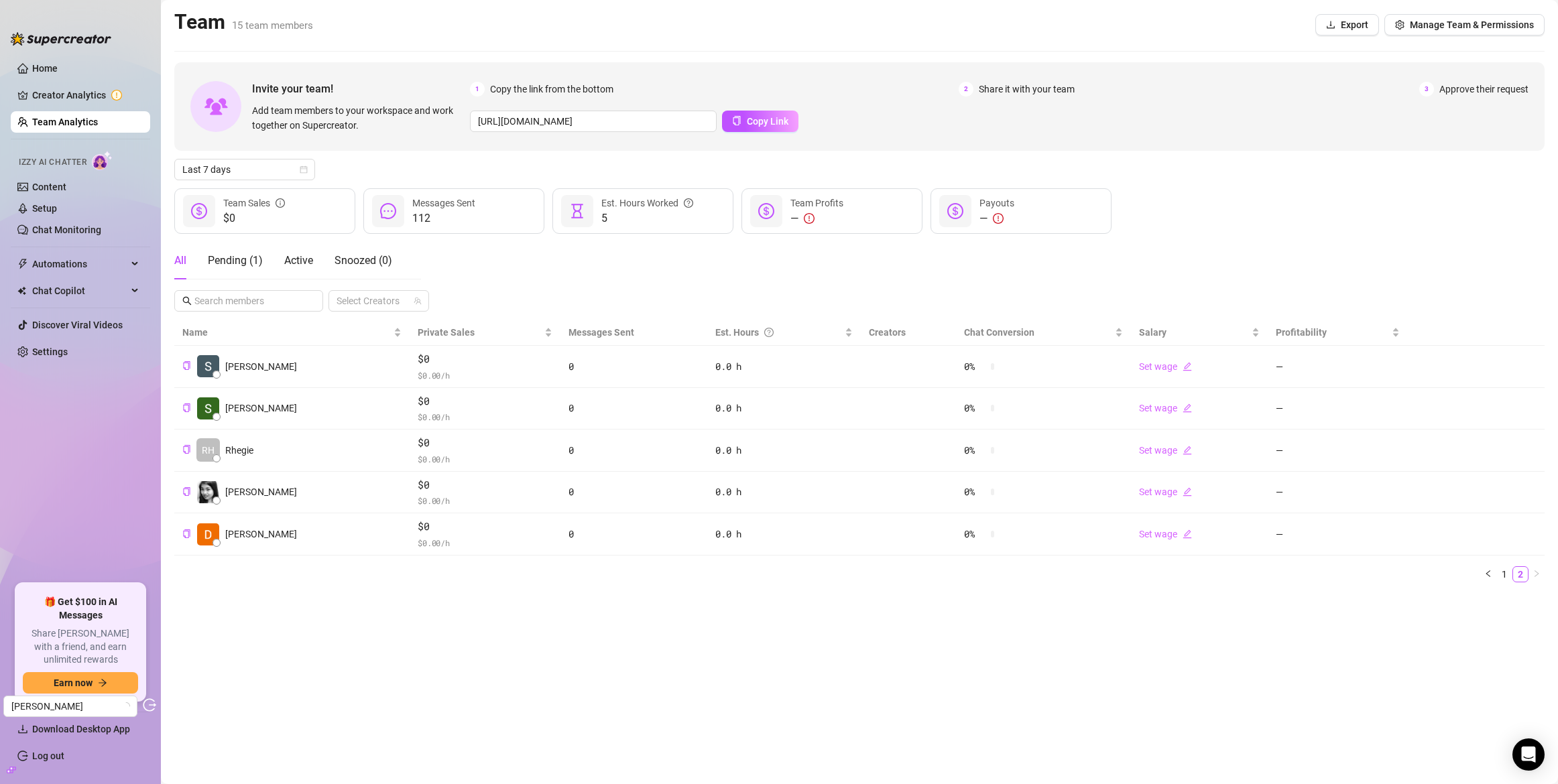
scroll to position [0, 0]
click at [58, 182] on link "Content" at bounding box center [49, 187] width 34 height 11
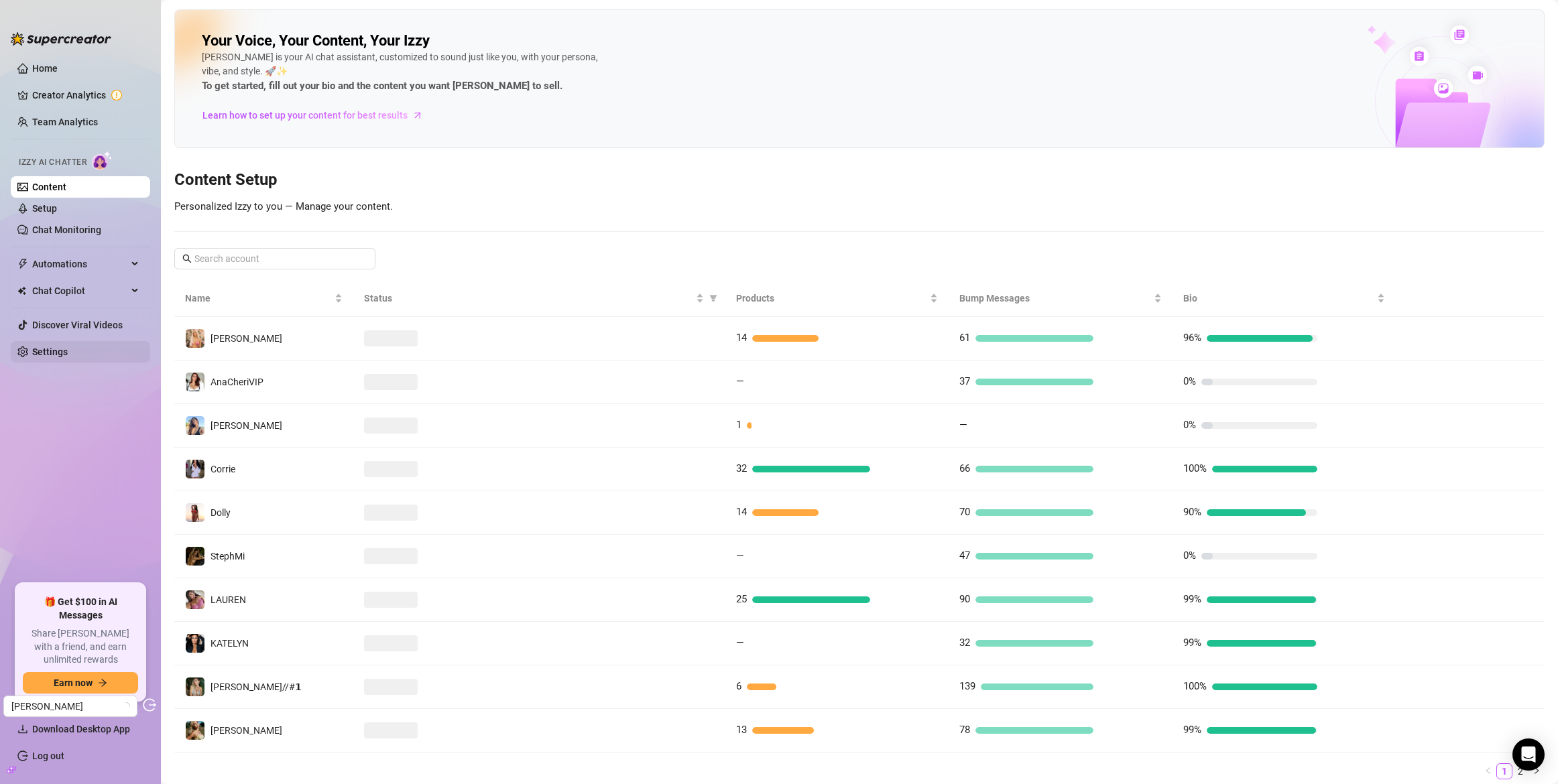
click at [68, 358] on link "Settings" at bounding box center [50, 352] width 36 height 11
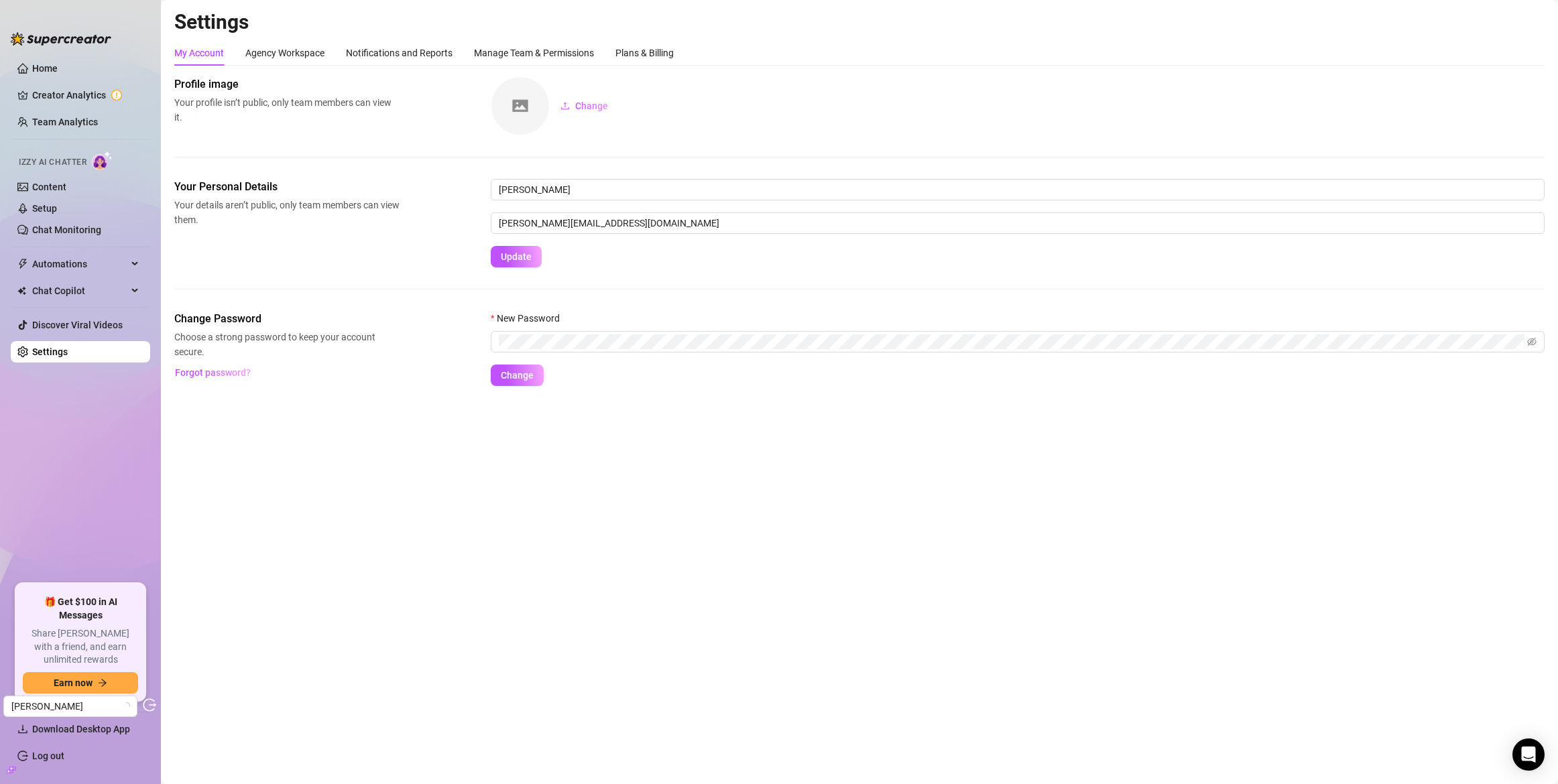
click at [618, 55] on div "My Account Agency Workspace Notifications and Reports Manage Team & Permissions…" at bounding box center [424, 52] width 500 height 26
click at [633, 55] on div "Plans & Billing" at bounding box center [645, 53] width 58 height 15
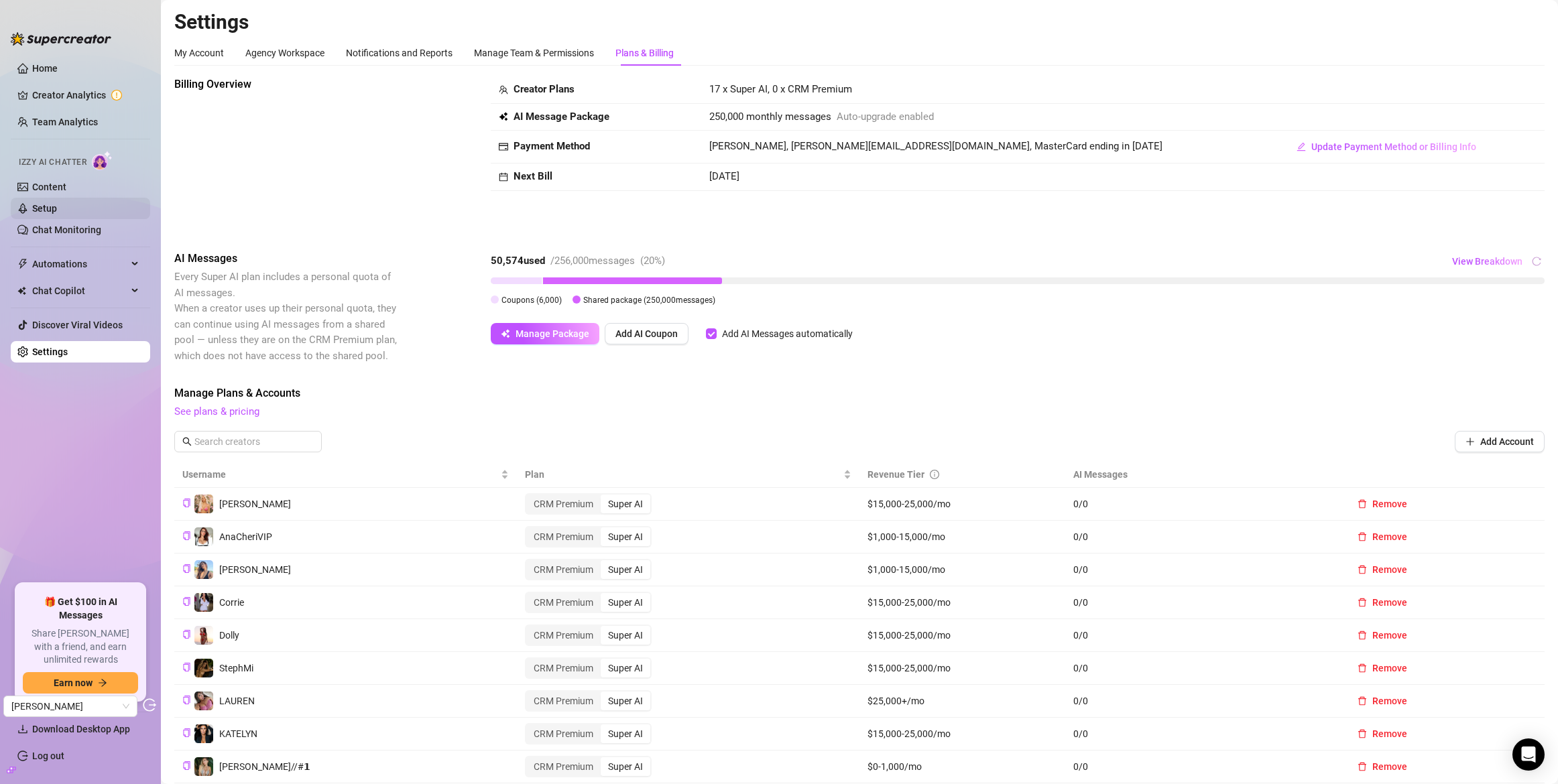
click at [57, 207] on link "Setup" at bounding box center [45, 208] width 25 height 11
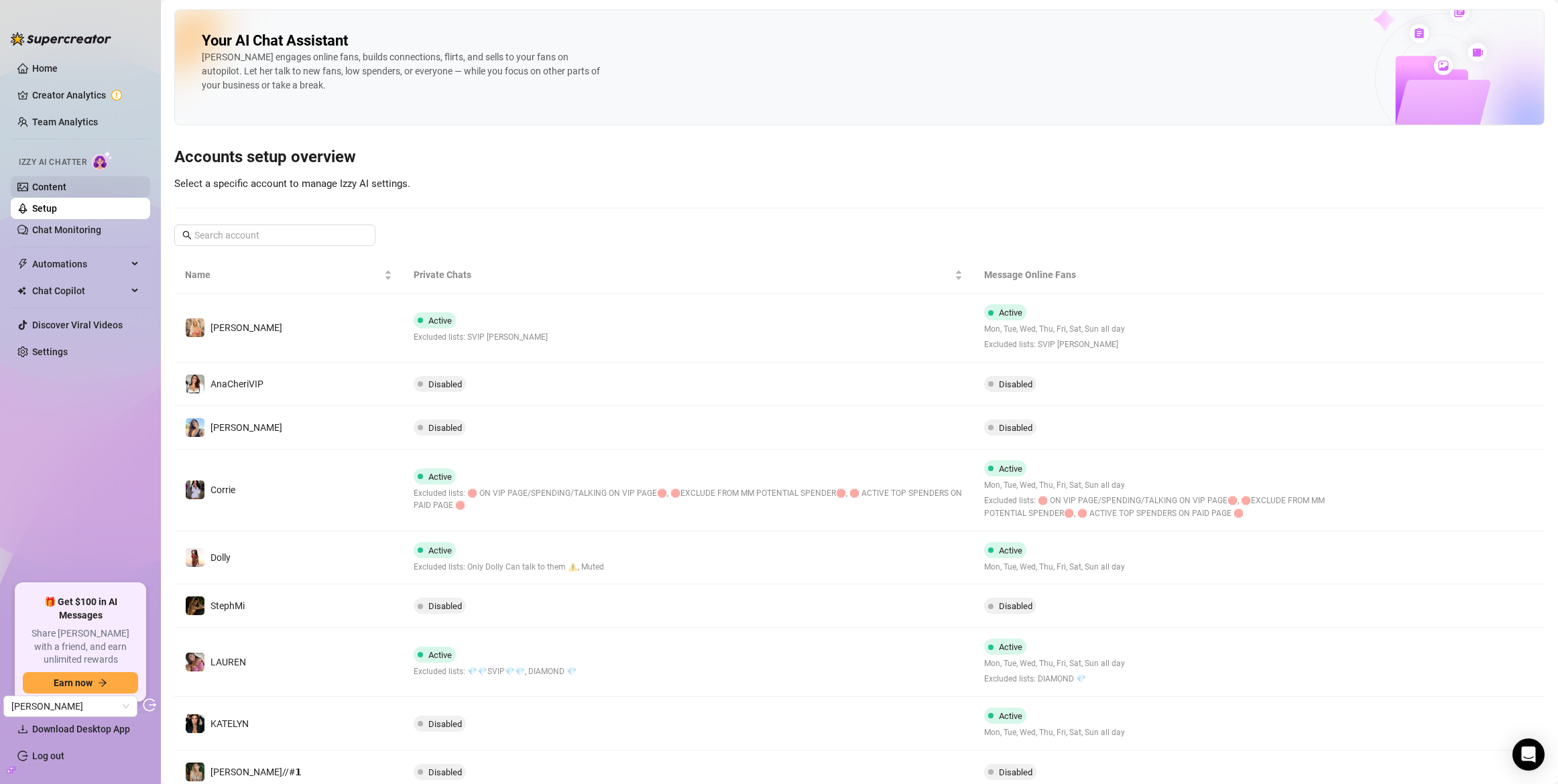
click at [66, 190] on link "Content" at bounding box center [49, 187] width 34 height 11
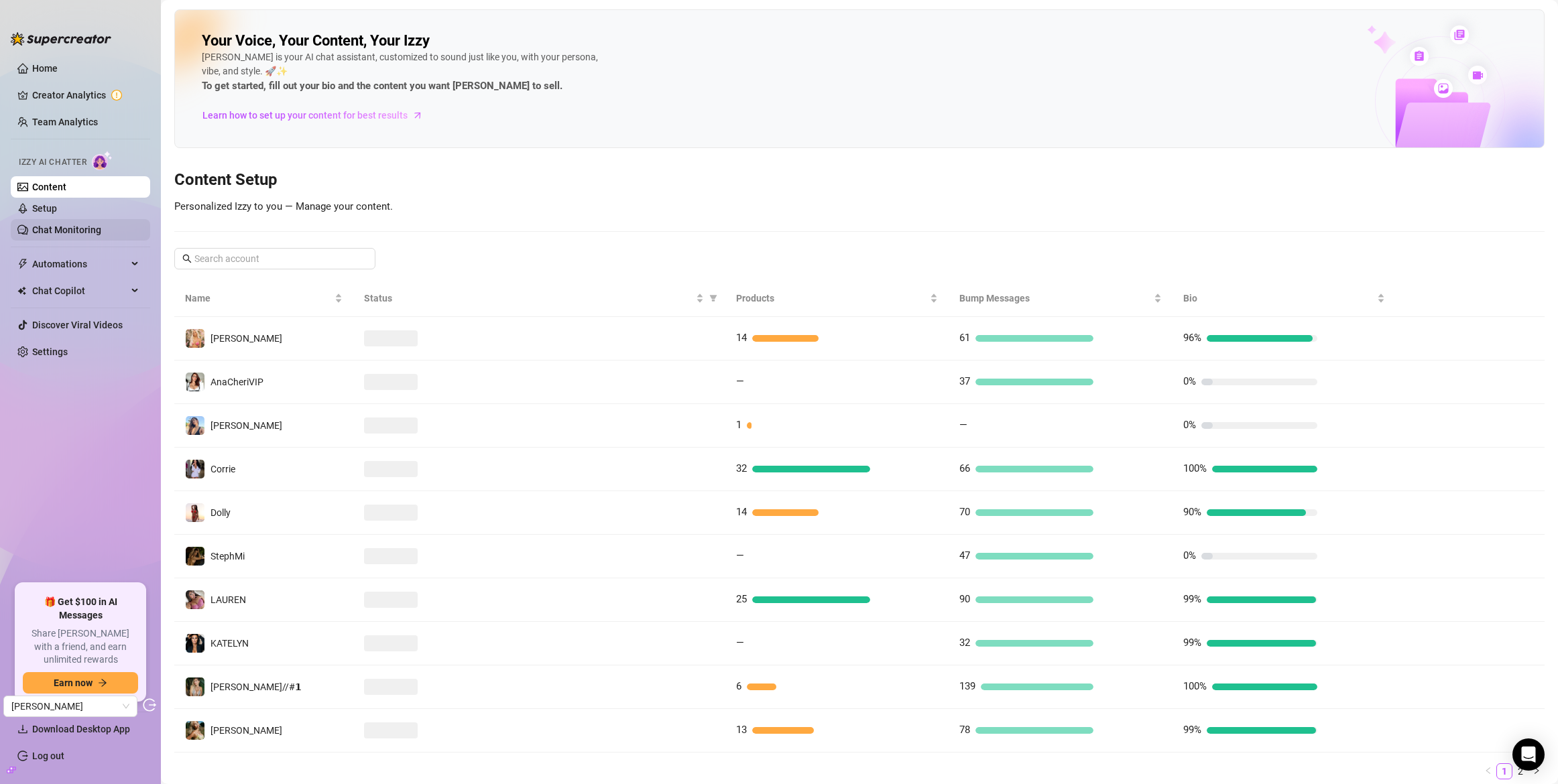
click at [85, 226] on link "Chat Monitoring" at bounding box center [66, 230] width 69 height 11
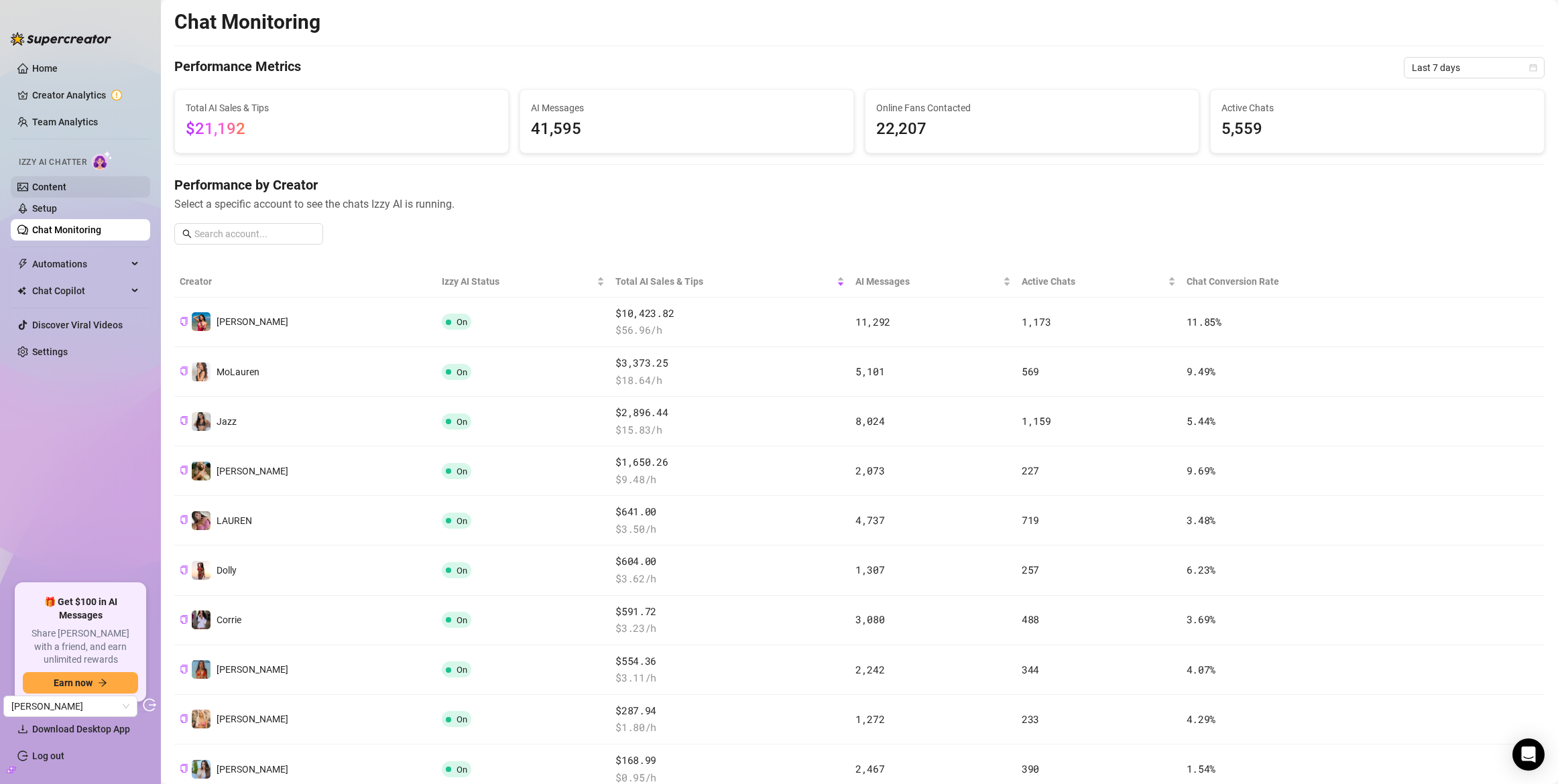
click at [63, 183] on link "Content" at bounding box center [49, 187] width 34 height 11
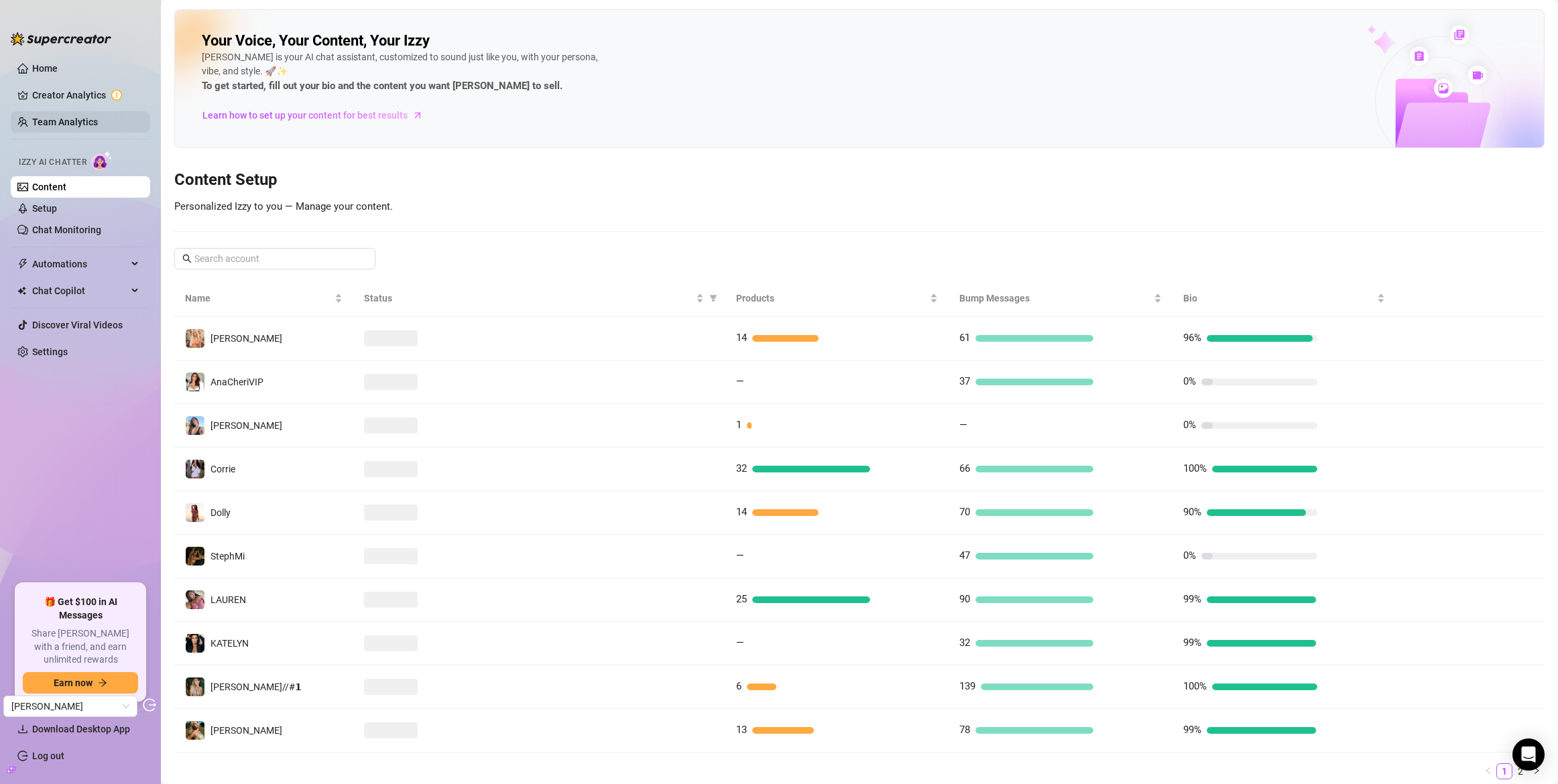
click at [81, 127] on link "Team Analytics" at bounding box center [65, 122] width 66 height 11
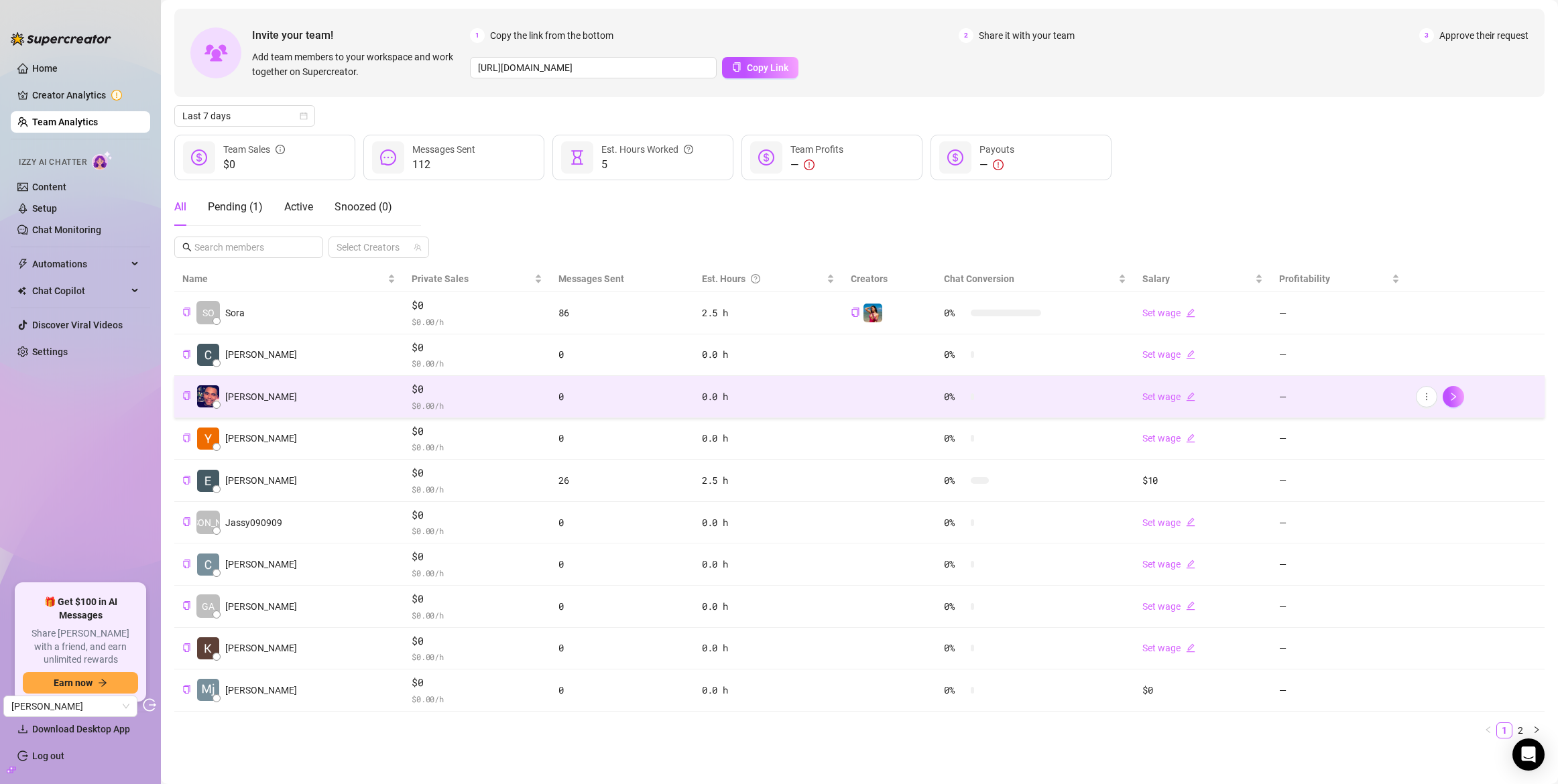
scroll to position [59, 0]
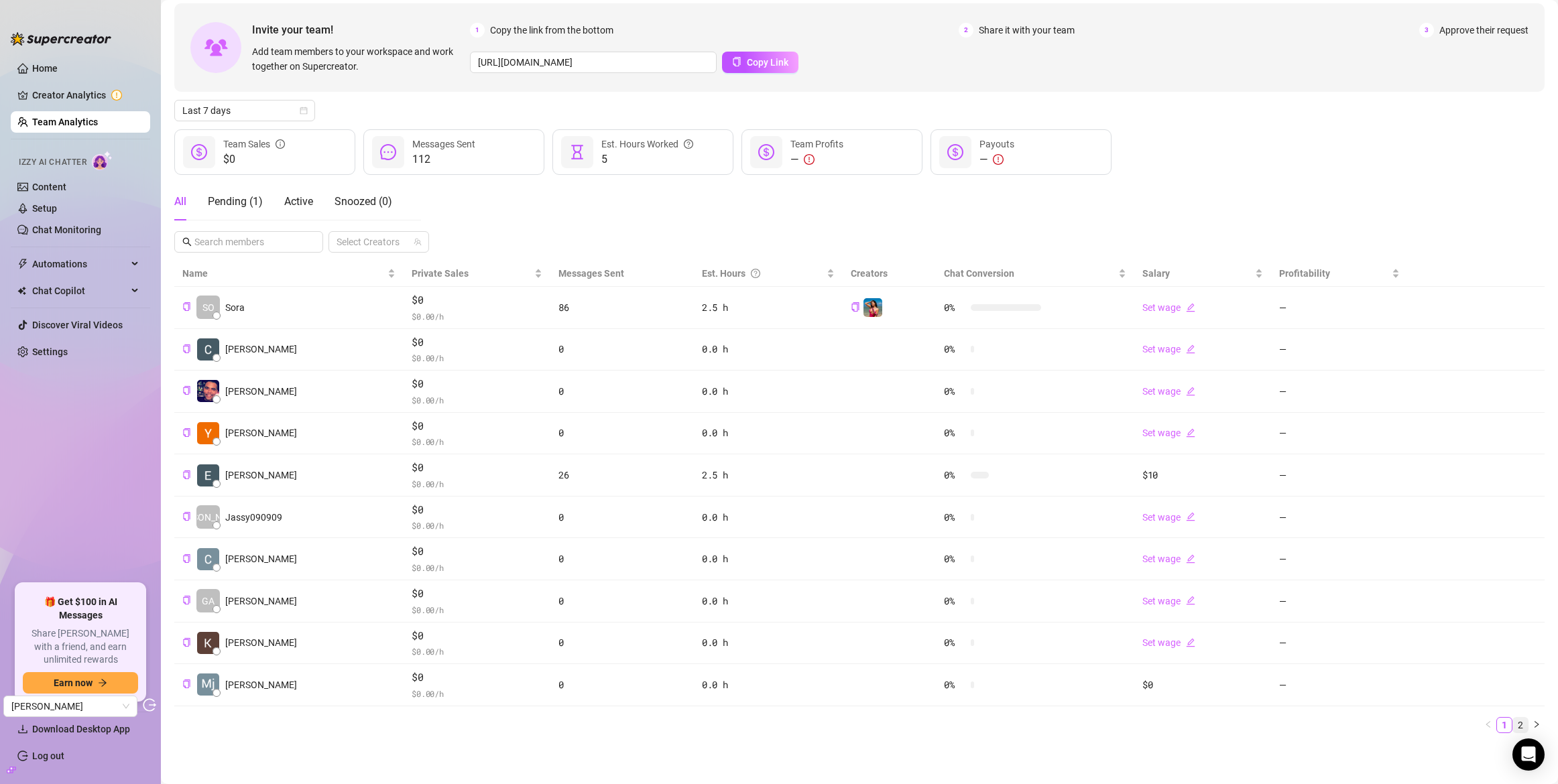
click at [1516, 722] on link "2" at bounding box center [1521, 725] width 15 height 15
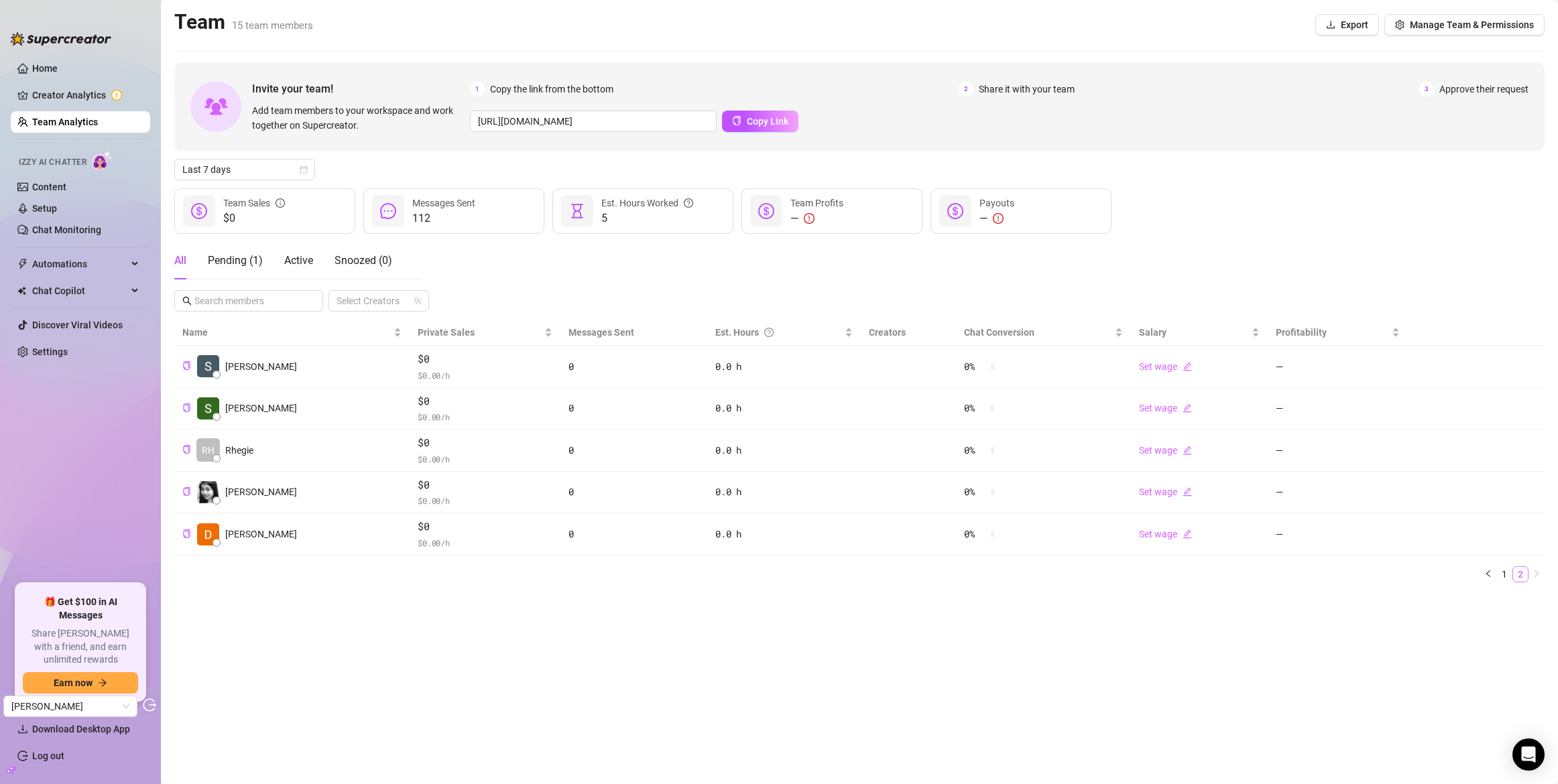
scroll to position [0, 0]
click at [1505, 574] on link "1" at bounding box center [1505, 574] width 15 height 15
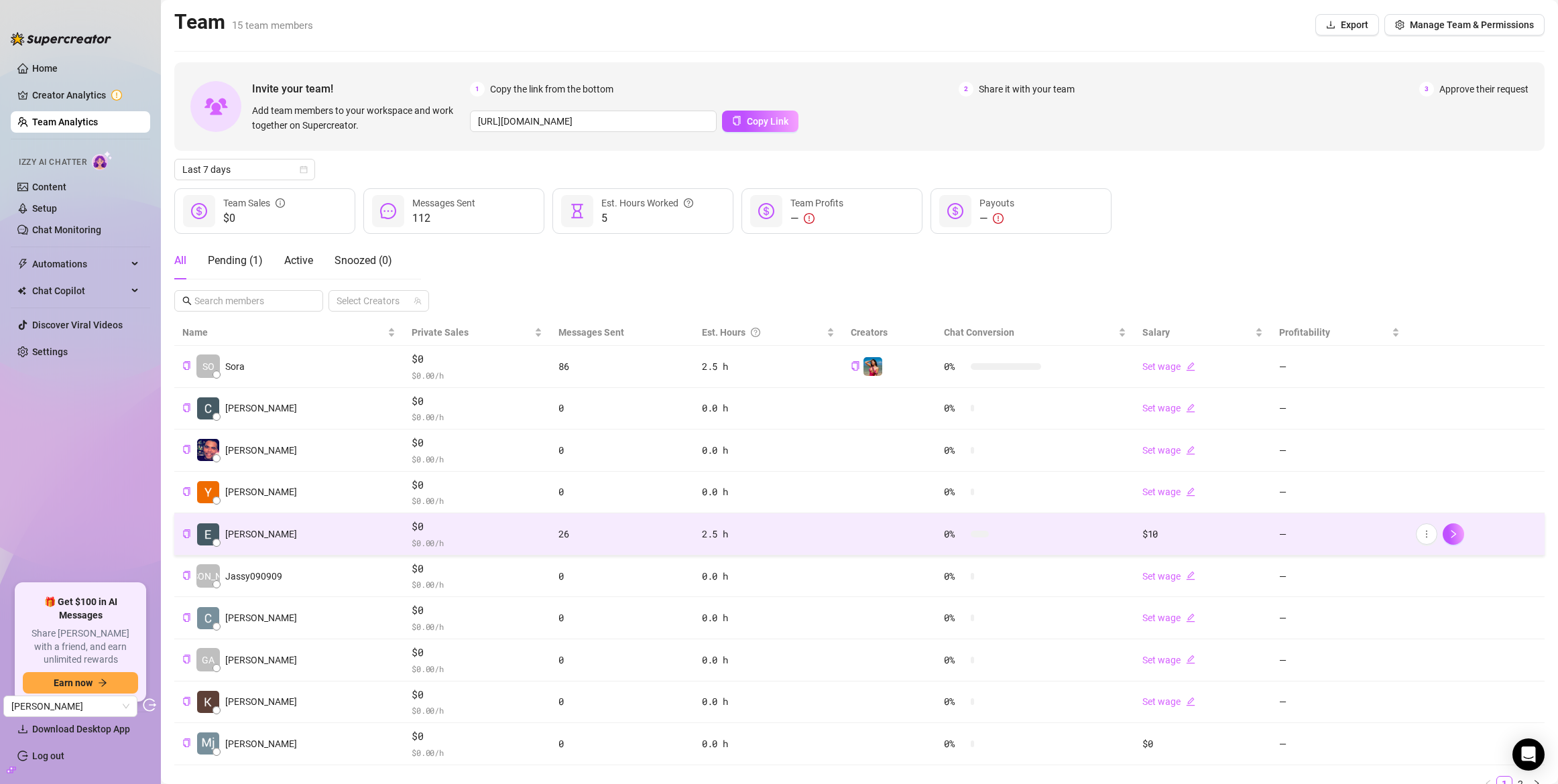
scroll to position [59, 0]
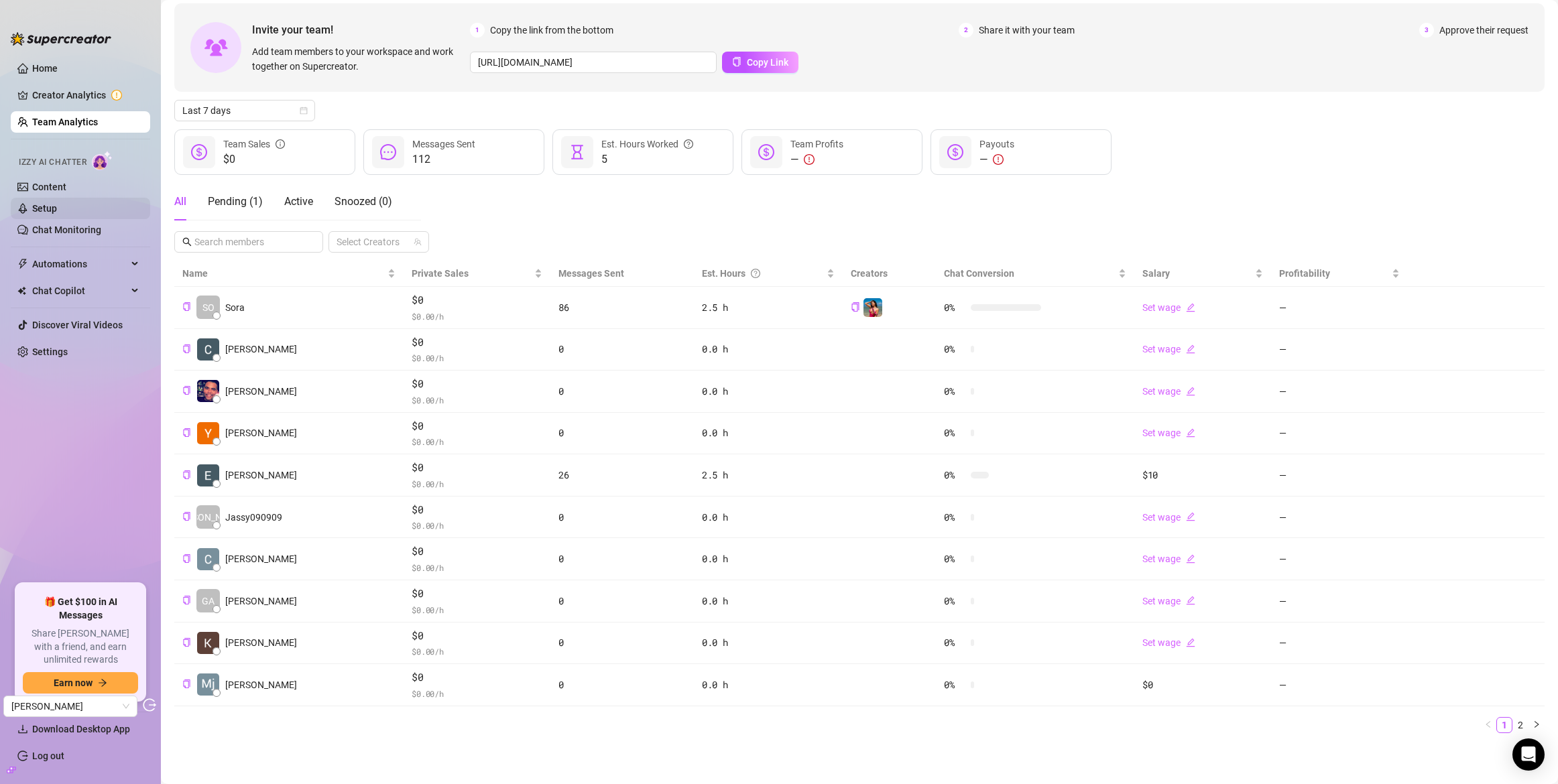
click at [56, 214] on link "Setup" at bounding box center [45, 208] width 25 height 11
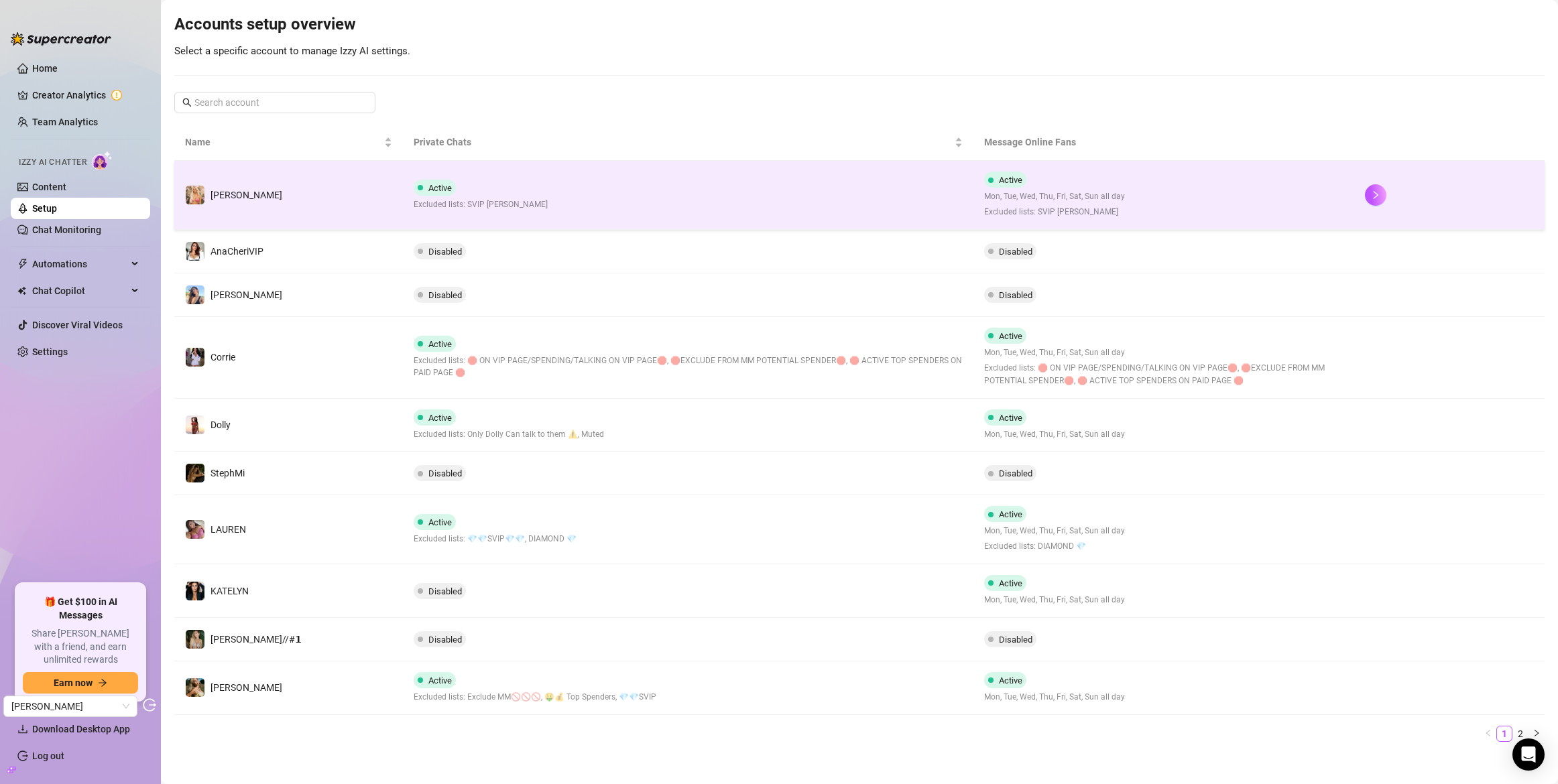
scroll to position [141, 0]
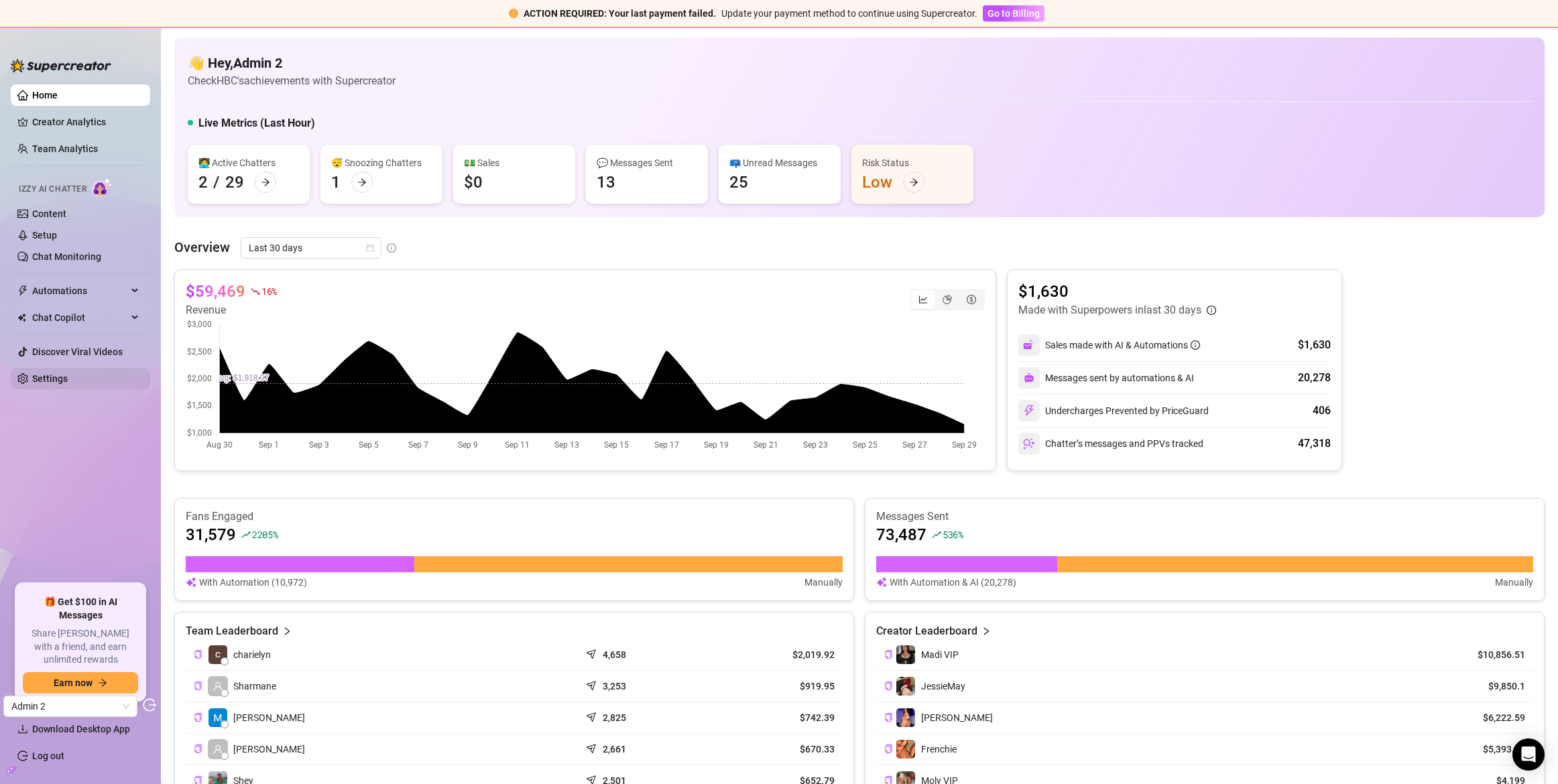
click at [68, 379] on link "Settings" at bounding box center [50, 378] width 36 height 11
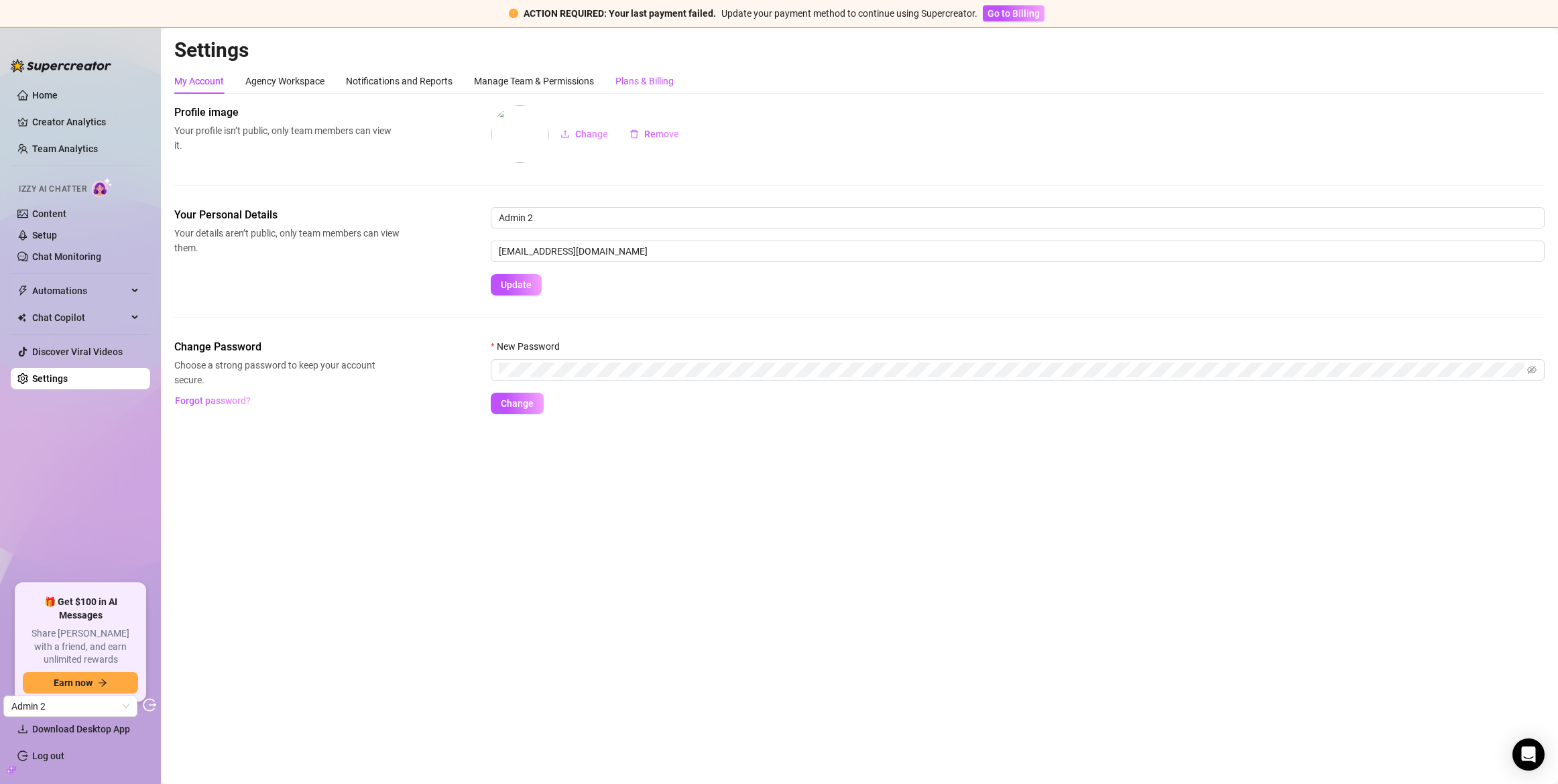
click at [657, 80] on div "Plans & Billing" at bounding box center [645, 81] width 58 height 15
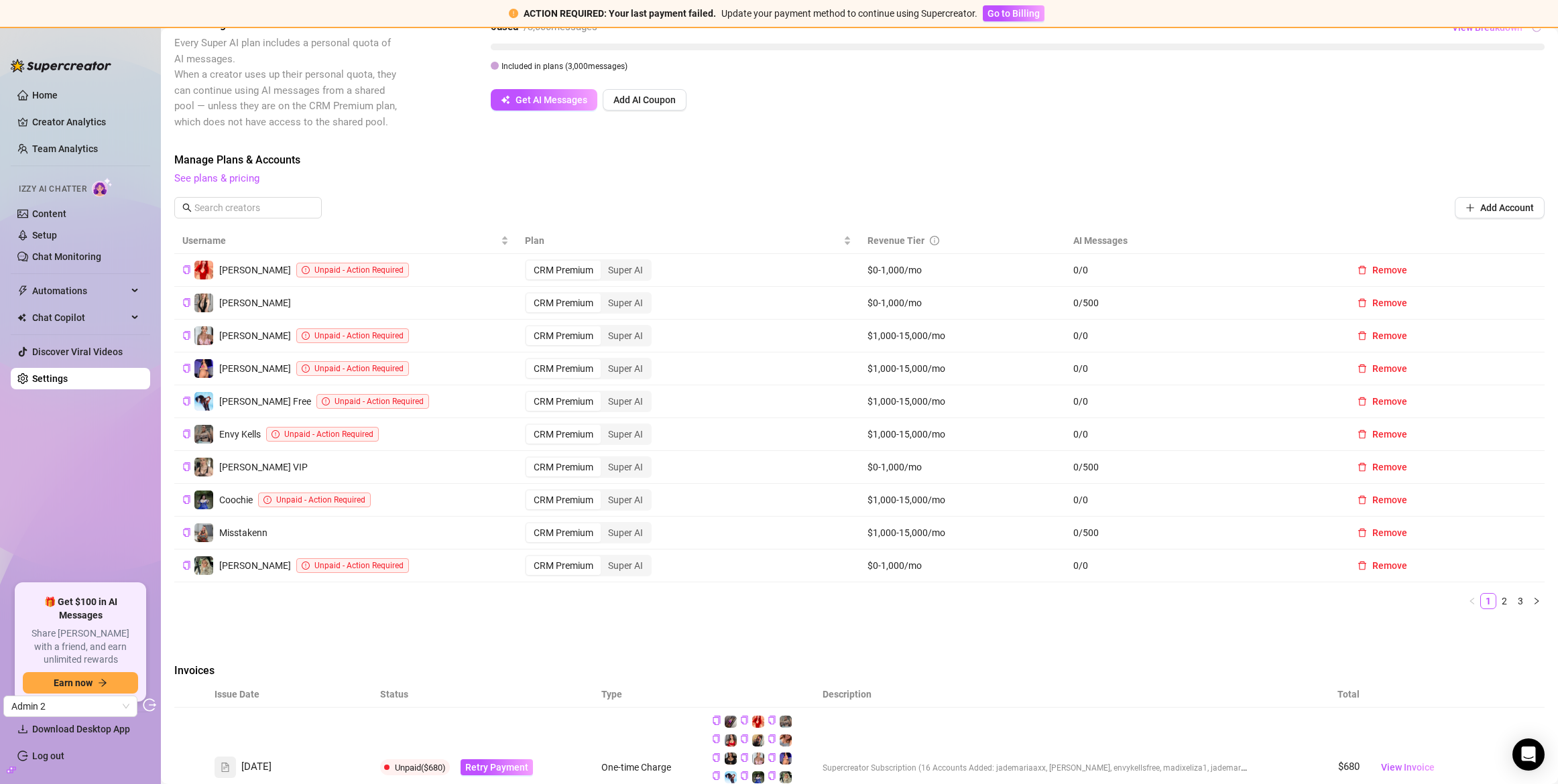
scroll to position [350, 0]
click at [1497, 597] on link "2" at bounding box center [1505, 598] width 15 height 15
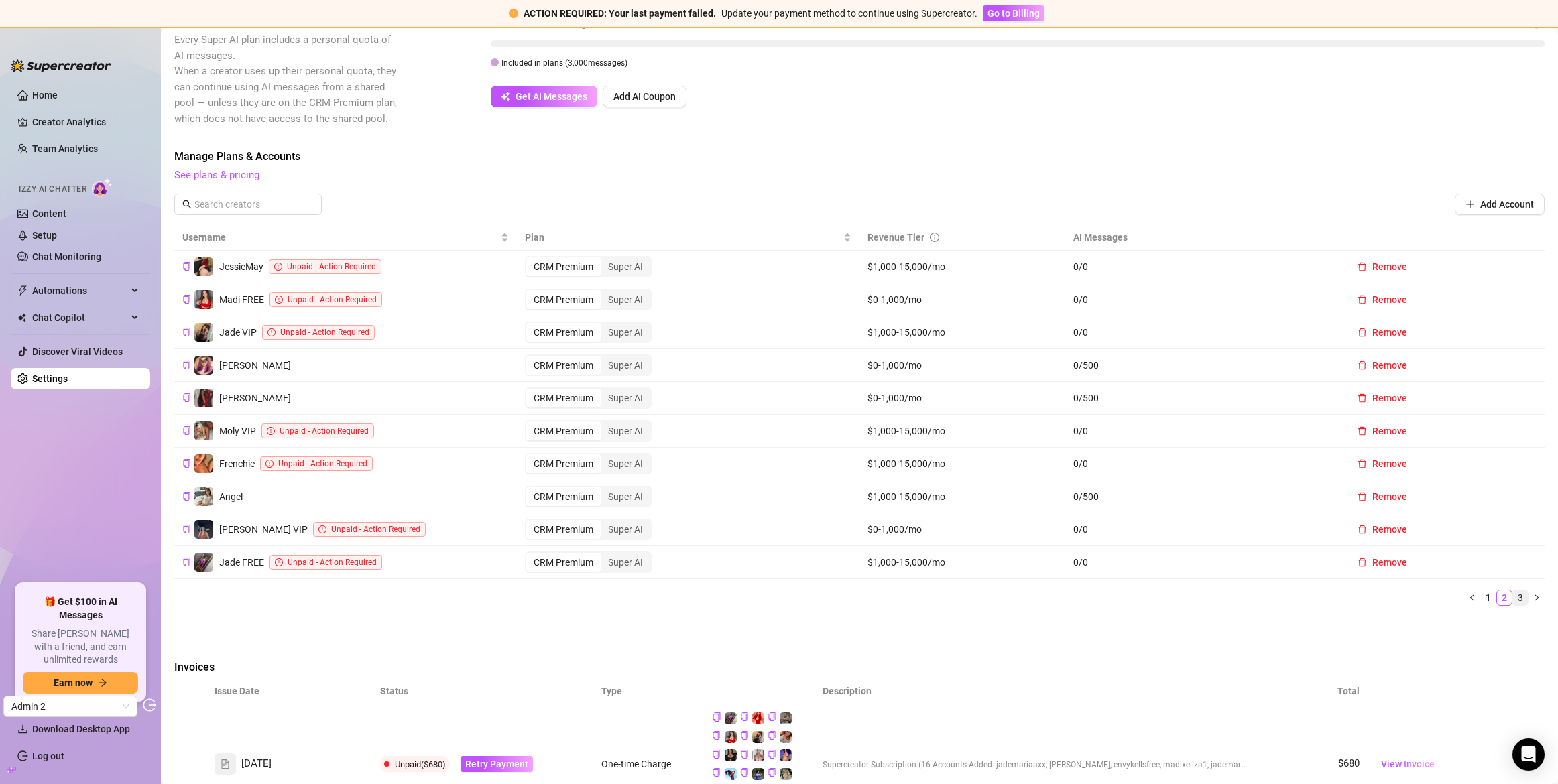
click at [1515, 601] on link "3" at bounding box center [1521, 598] width 15 height 15
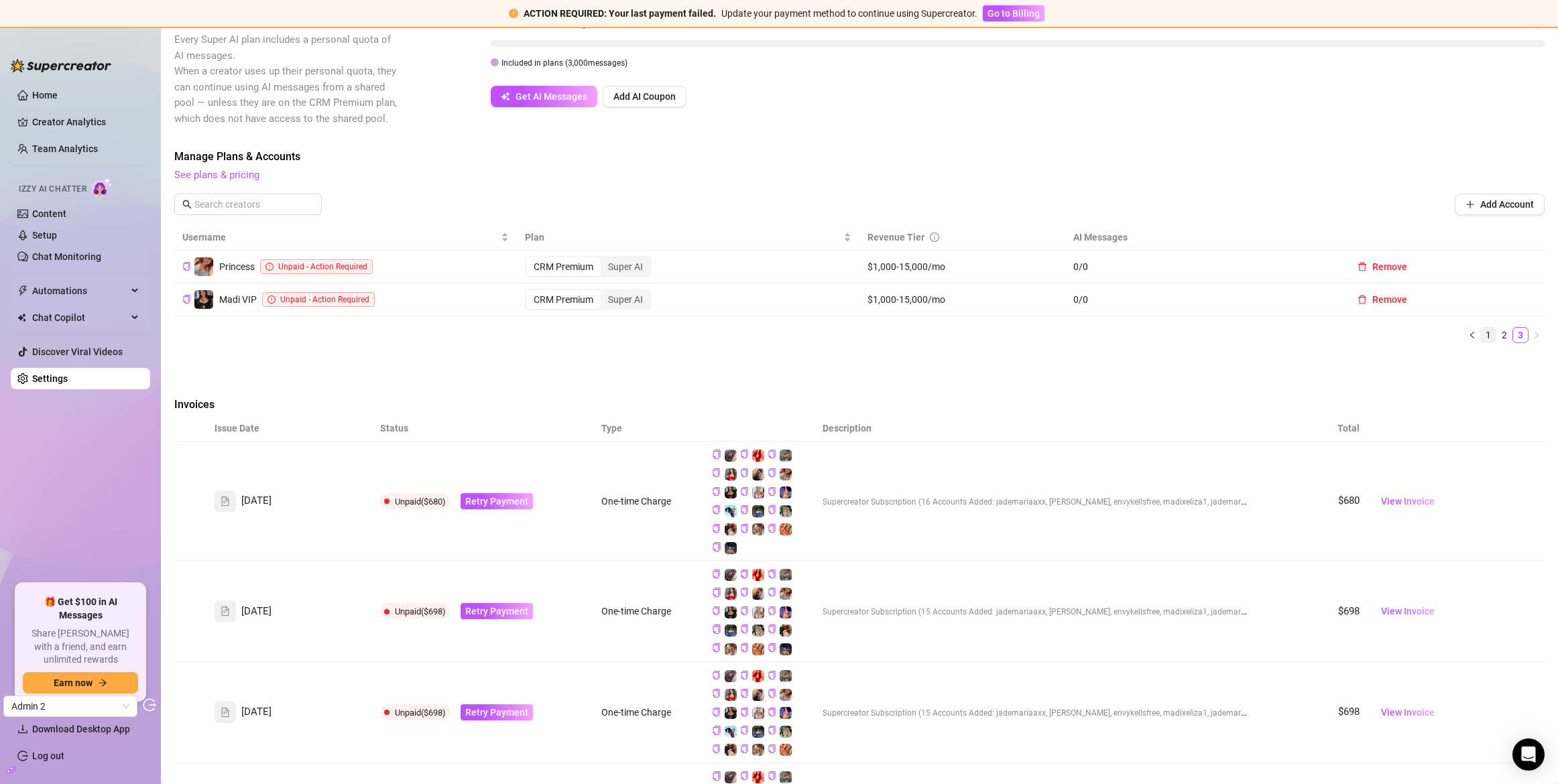
click at [1481, 337] on link "1" at bounding box center [1488, 335] width 15 height 15
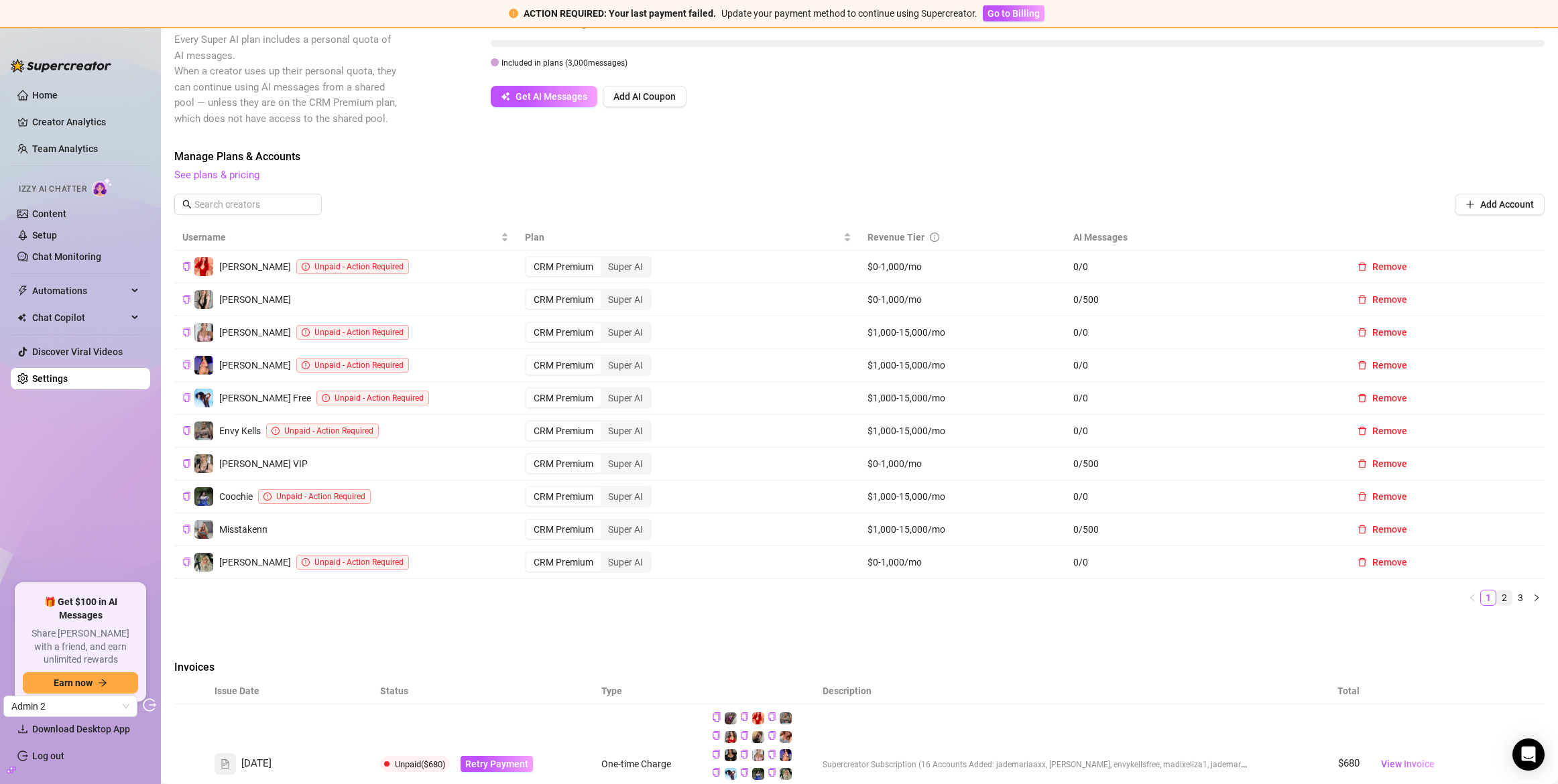
click at [1497, 599] on link "2" at bounding box center [1505, 598] width 15 height 15
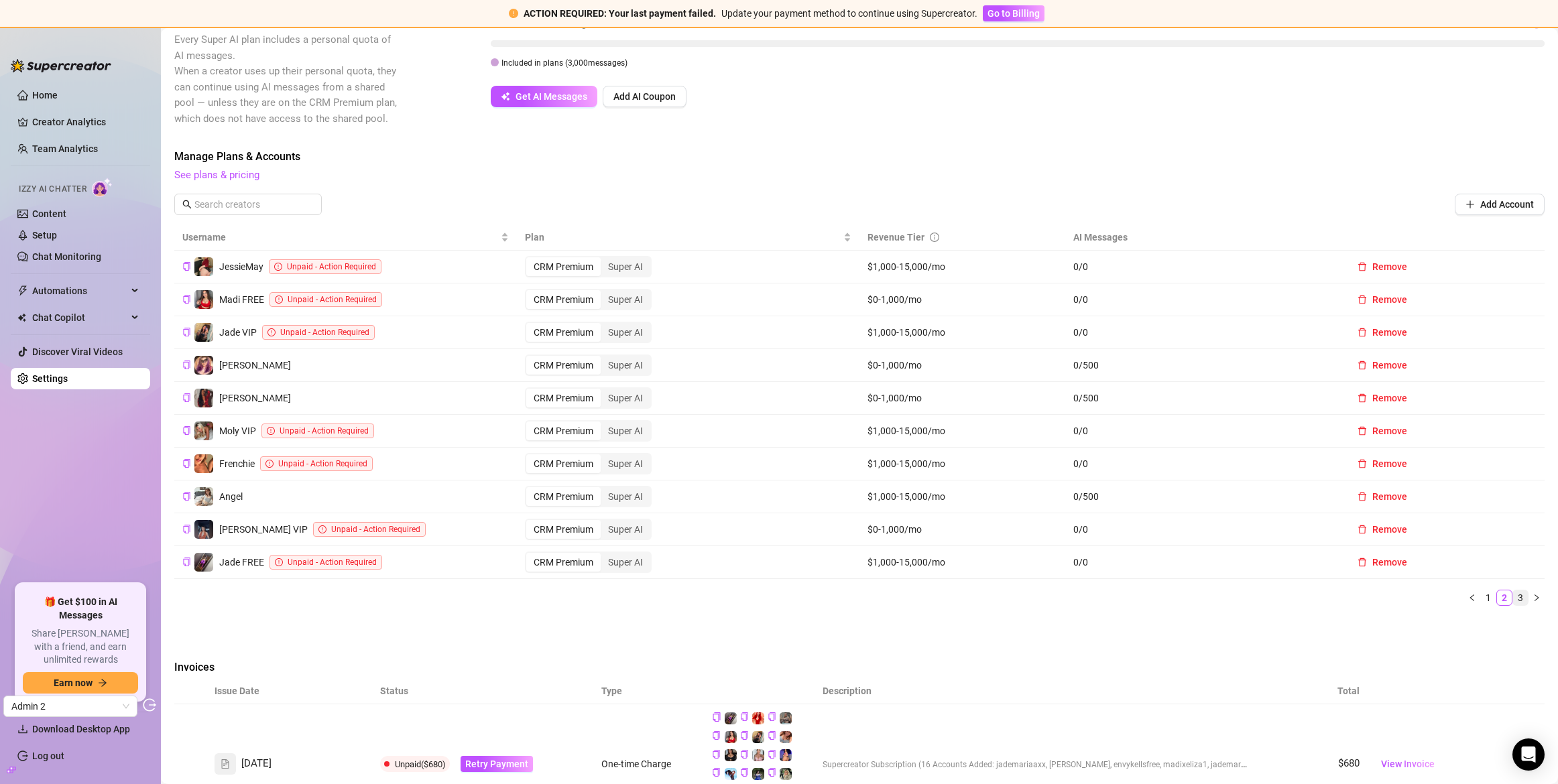
click at [1516, 599] on link "3" at bounding box center [1521, 598] width 15 height 15
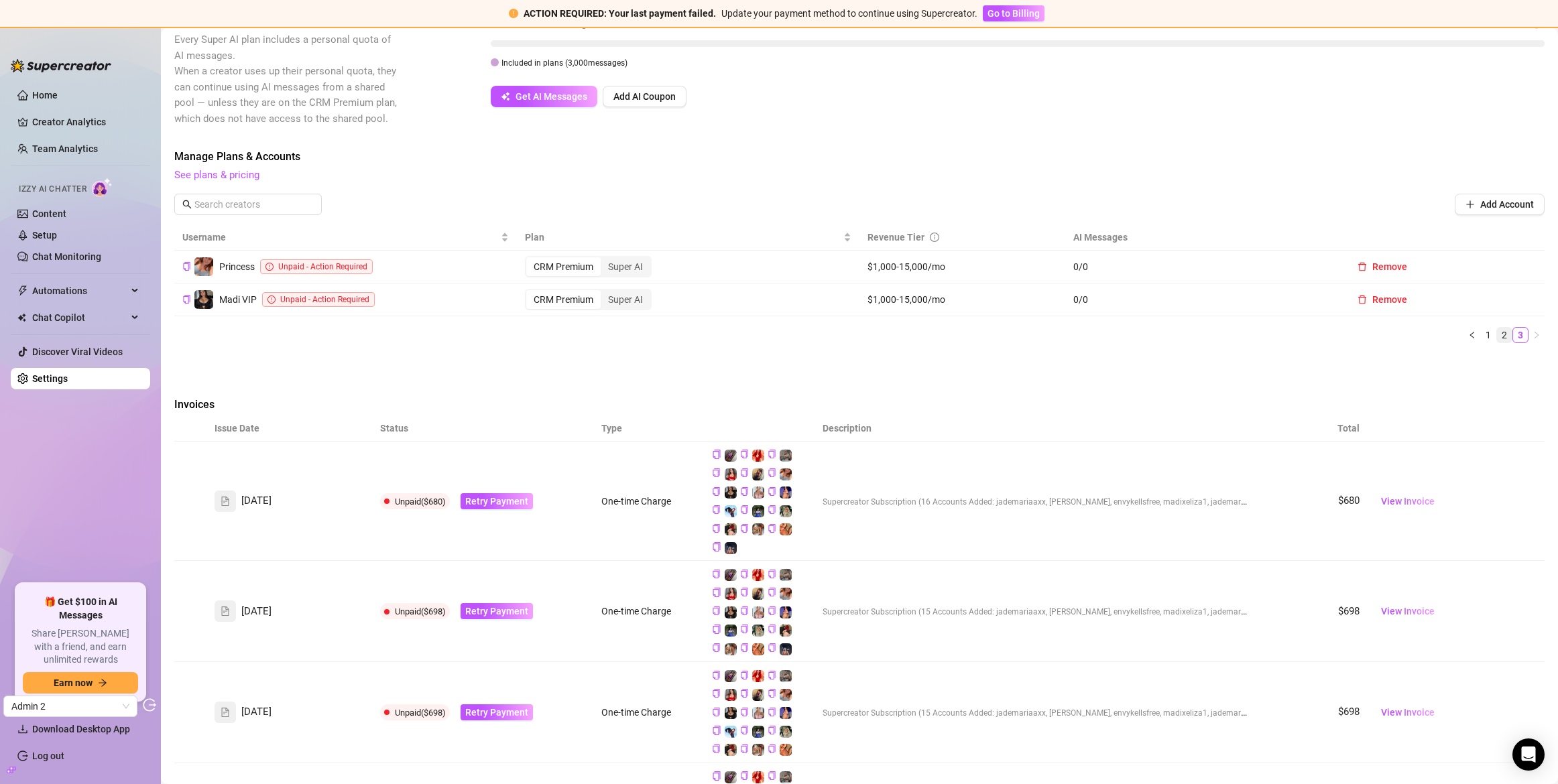
click at [1498, 333] on link "2" at bounding box center [1505, 335] width 15 height 15
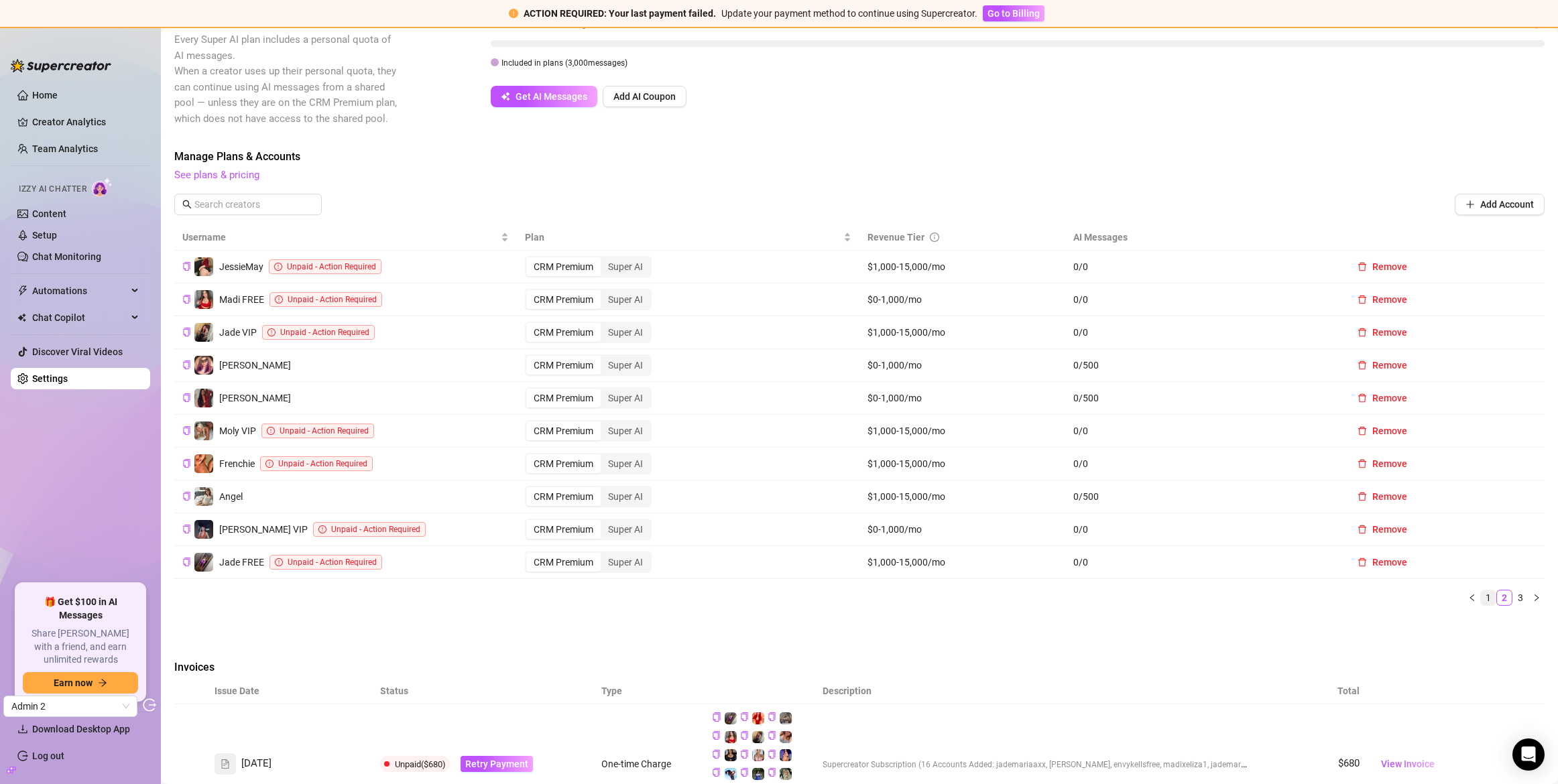
click at [1481, 601] on link "1" at bounding box center [1488, 598] width 15 height 15
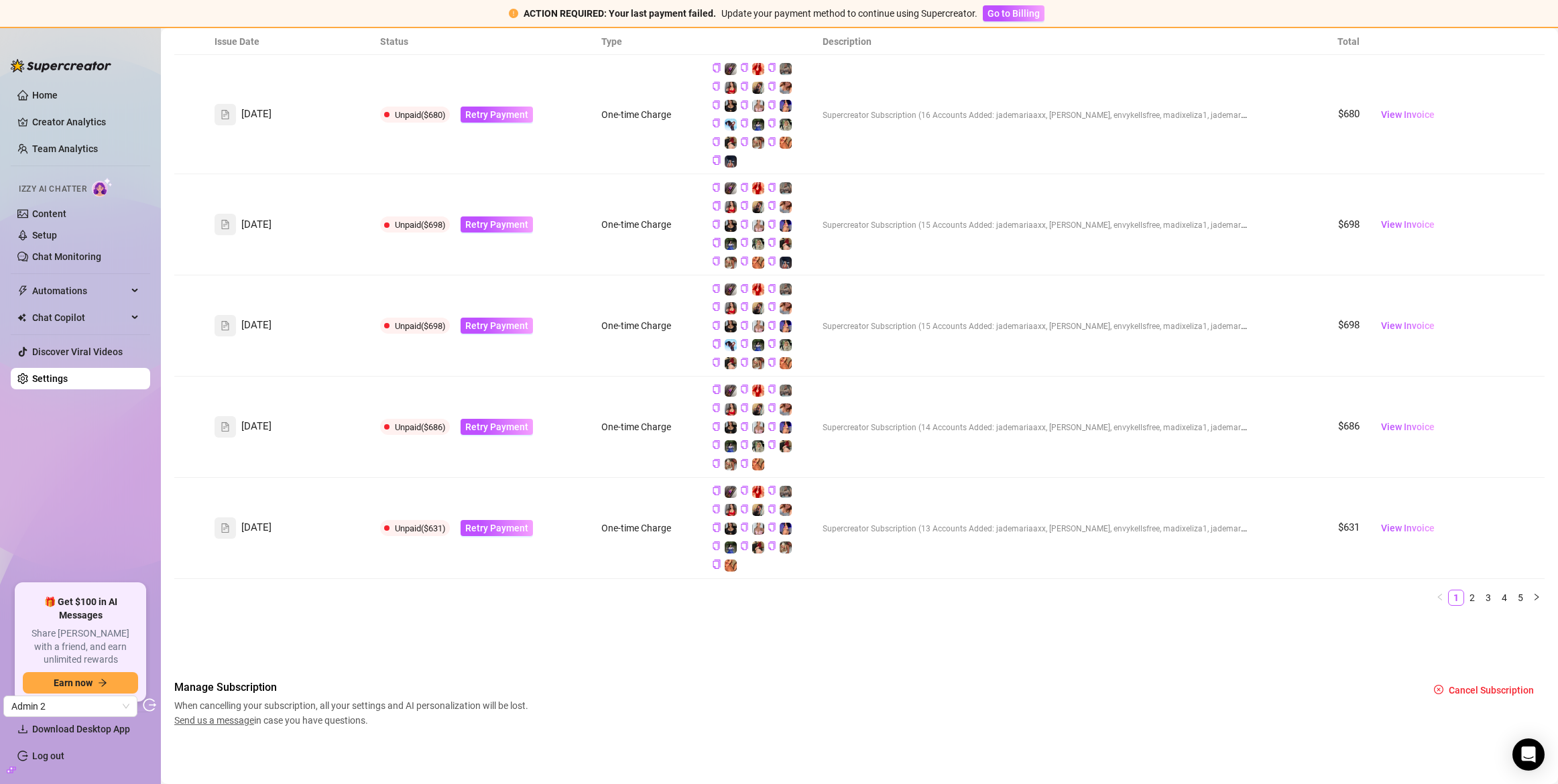
scroll to position [0, 0]
